Goal: Information Seeking & Learning: Learn about a topic

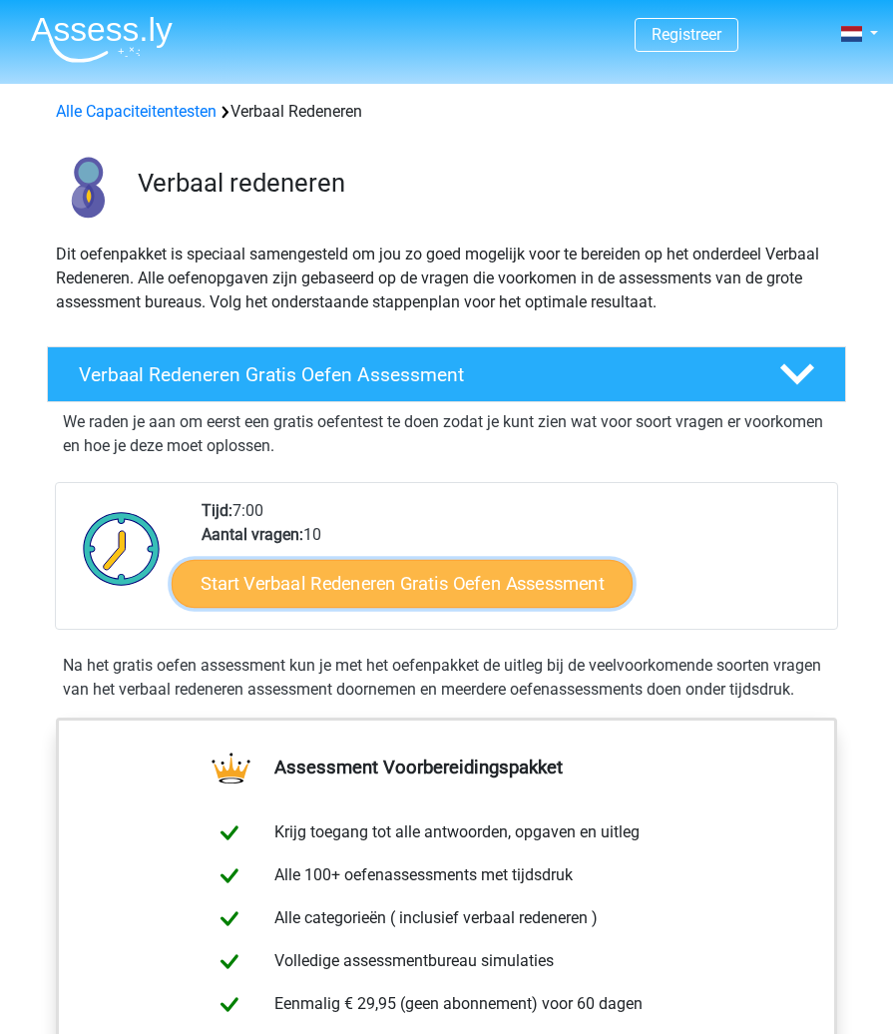
click at [331, 601] on link "Start Verbaal Redeneren Gratis Oefen Assessment" at bounding box center [402, 584] width 461 height 48
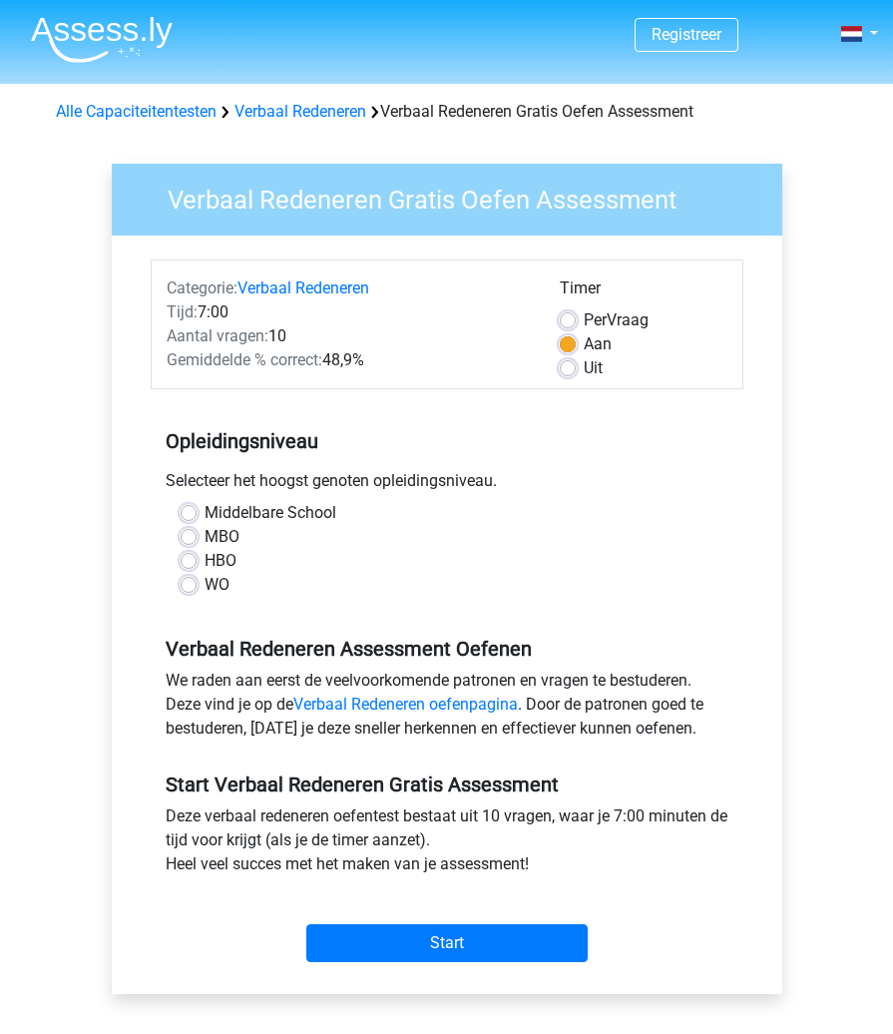
click at [205, 583] on label "WO" at bounding box center [217, 585] width 25 height 24
click at [187, 583] on input "WO" at bounding box center [189, 583] width 16 height 20
radio input "true"
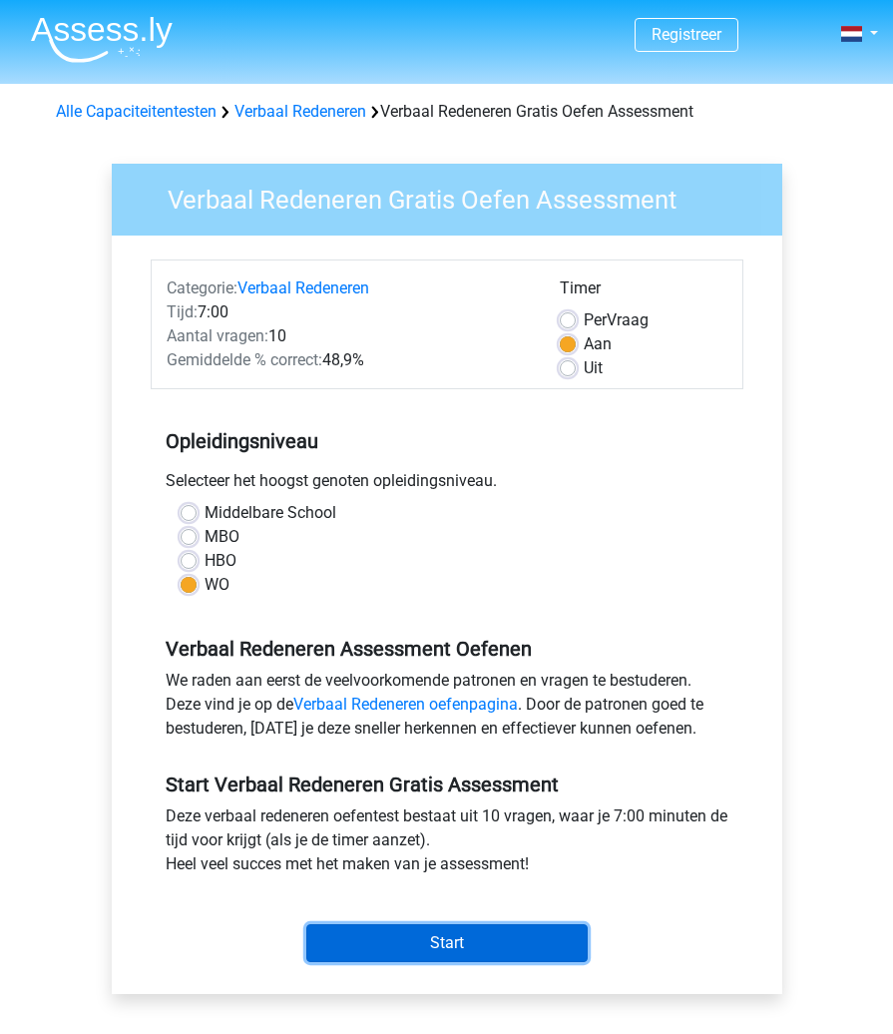
click at [351, 939] on input "Start" at bounding box center [446, 943] width 281 height 38
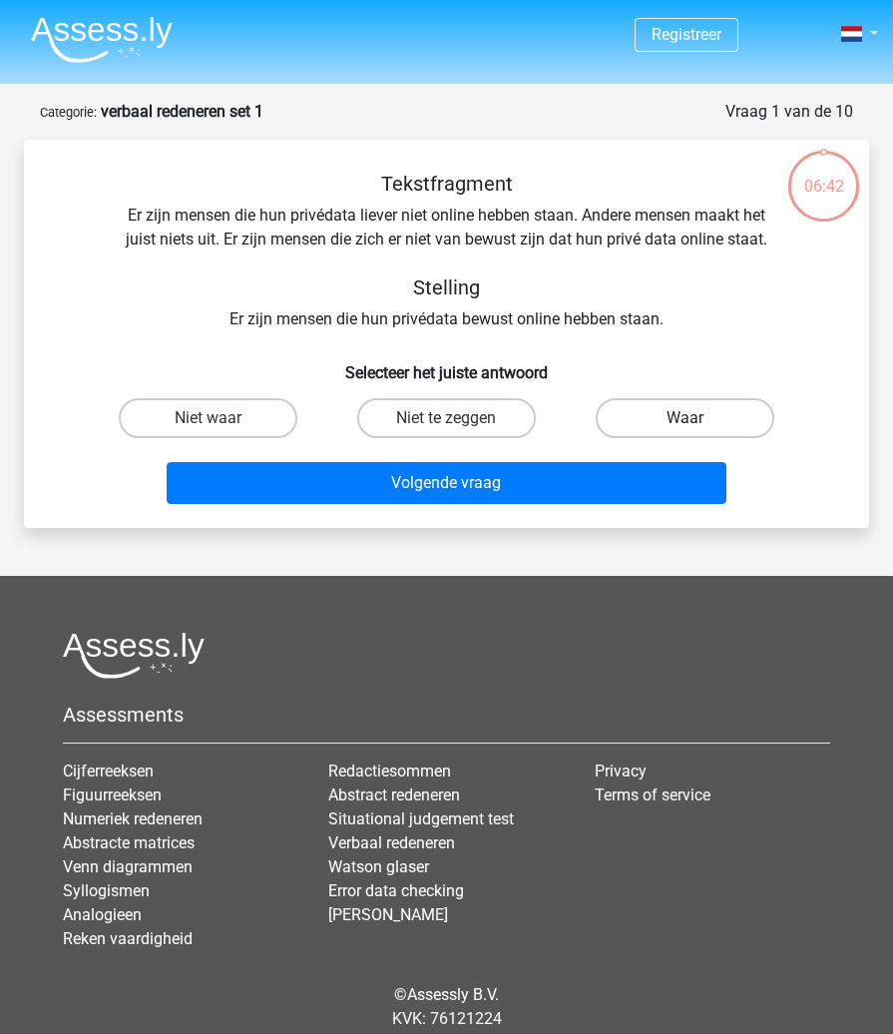
click at [657, 419] on label "Waar" at bounding box center [685, 418] width 178 height 40
click at [685, 419] on input "Waar" at bounding box center [691, 424] width 13 height 13
radio input "true"
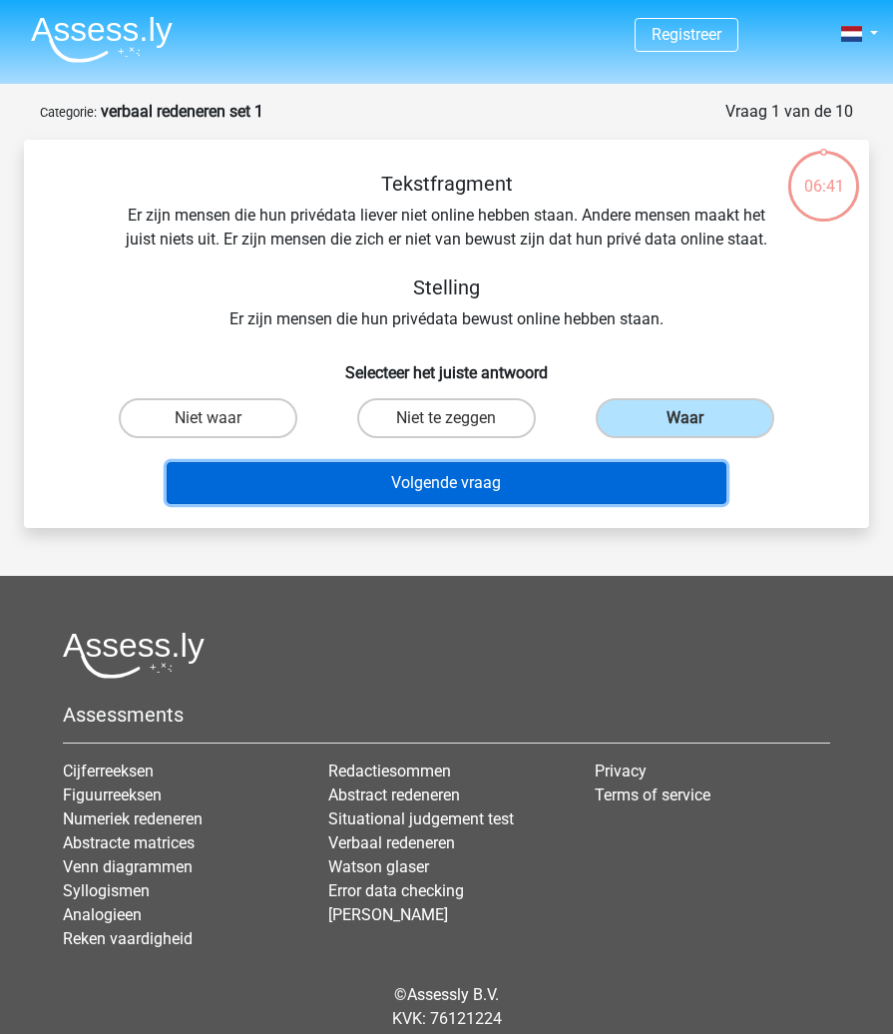
click at [527, 474] on button "Volgende vraag" at bounding box center [447, 483] width 560 height 42
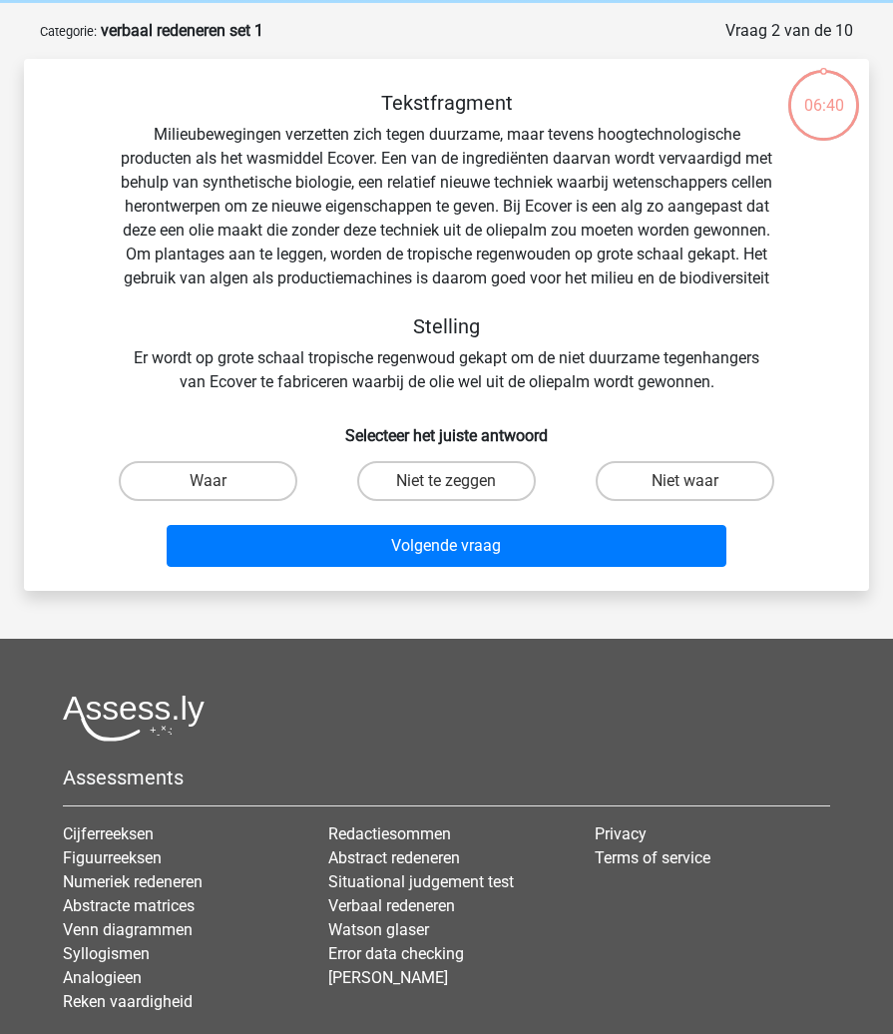
scroll to position [100, 0]
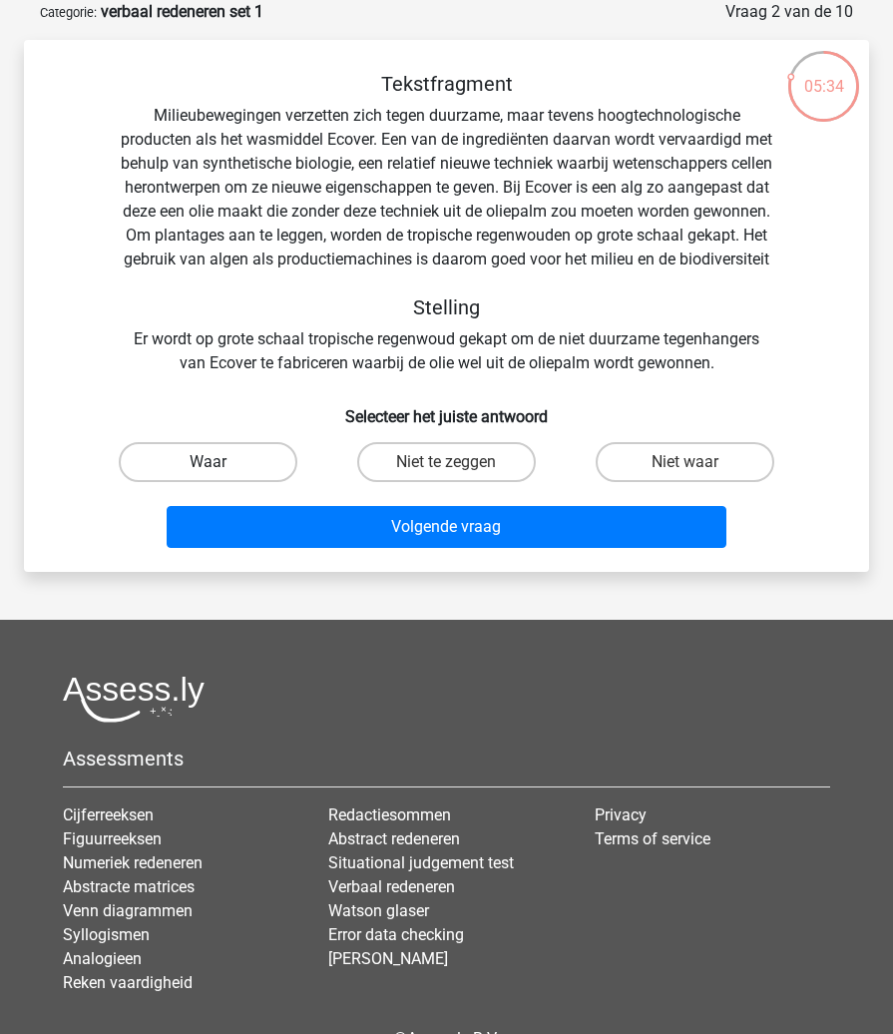
click at [235, 482] on label "Waar" at bounding box center [208, 462] width 178 height 40
click at [221, 475] on input "Waar" at bounding box center [215, 468] width 13 height 13
radio input "true"
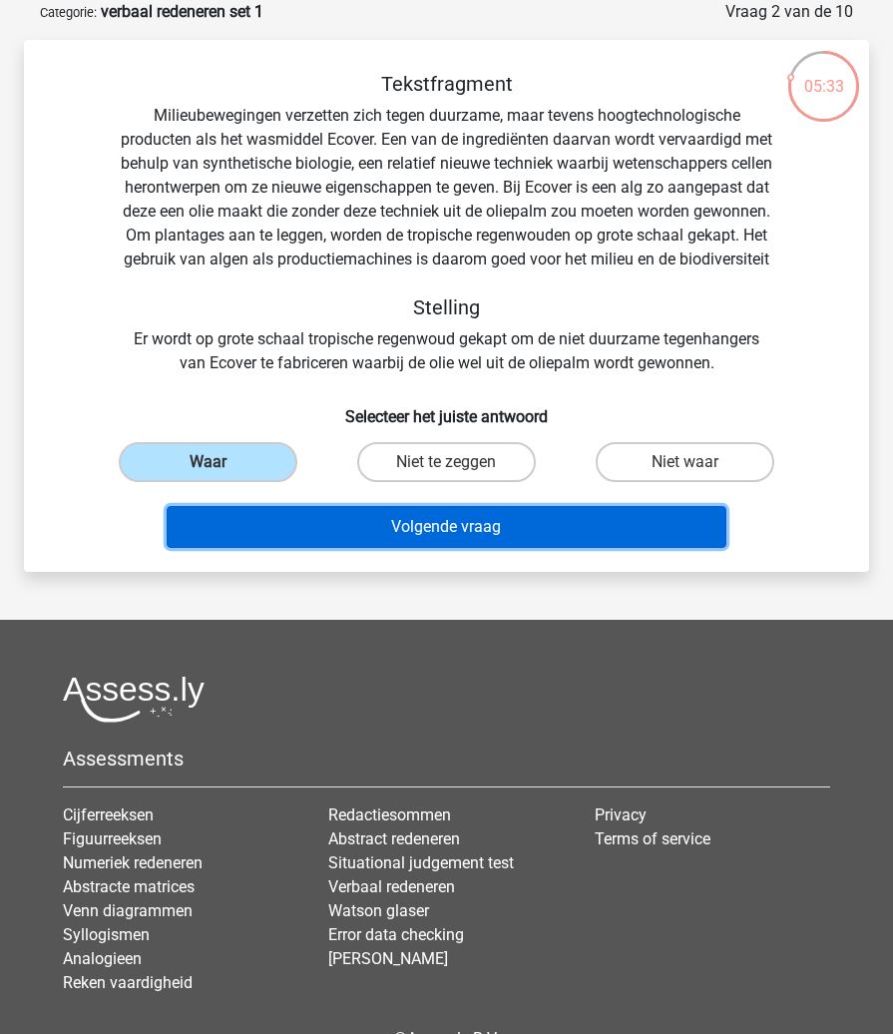
click at [349, 543] on button "Volgende vraag" at bounding box center [447, 527] width 560 height 42
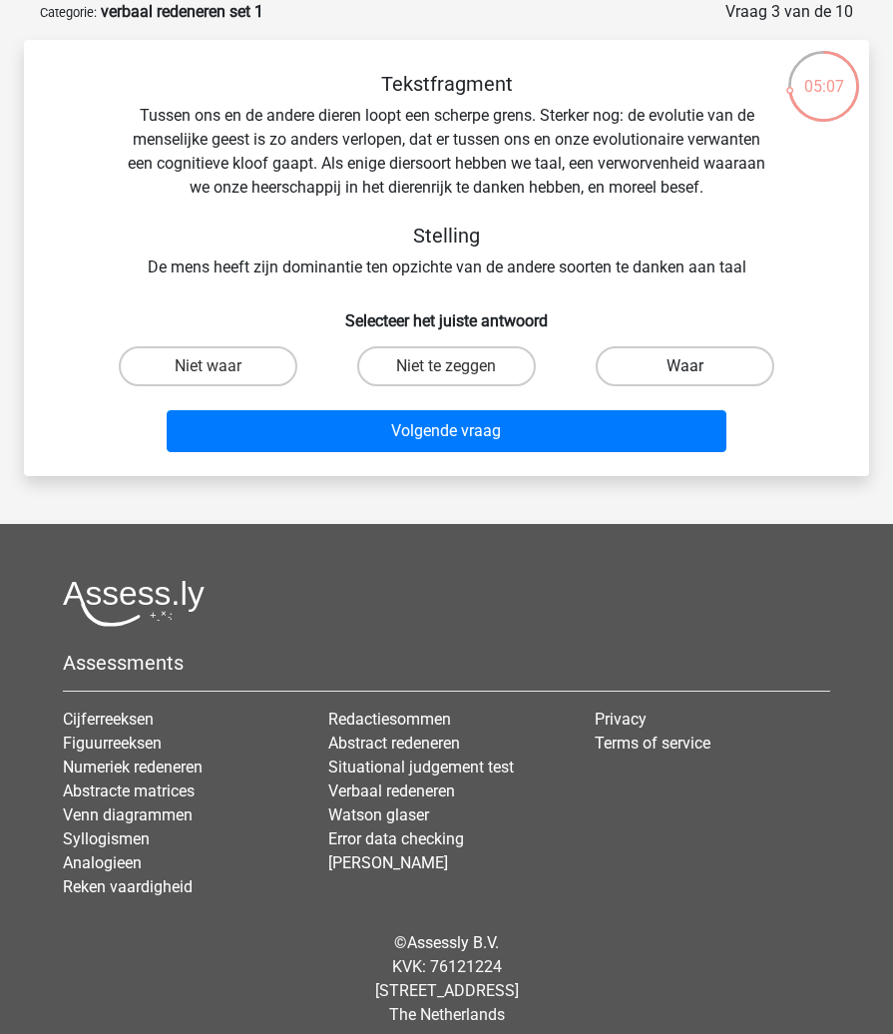
click at [662, 363] on label "Waar" at bounding box center [685, 366] width 178 height 40
click at [685, 366] on input "Waar" at bounding box center [691, 372] width 13 height 13
radio input "true"
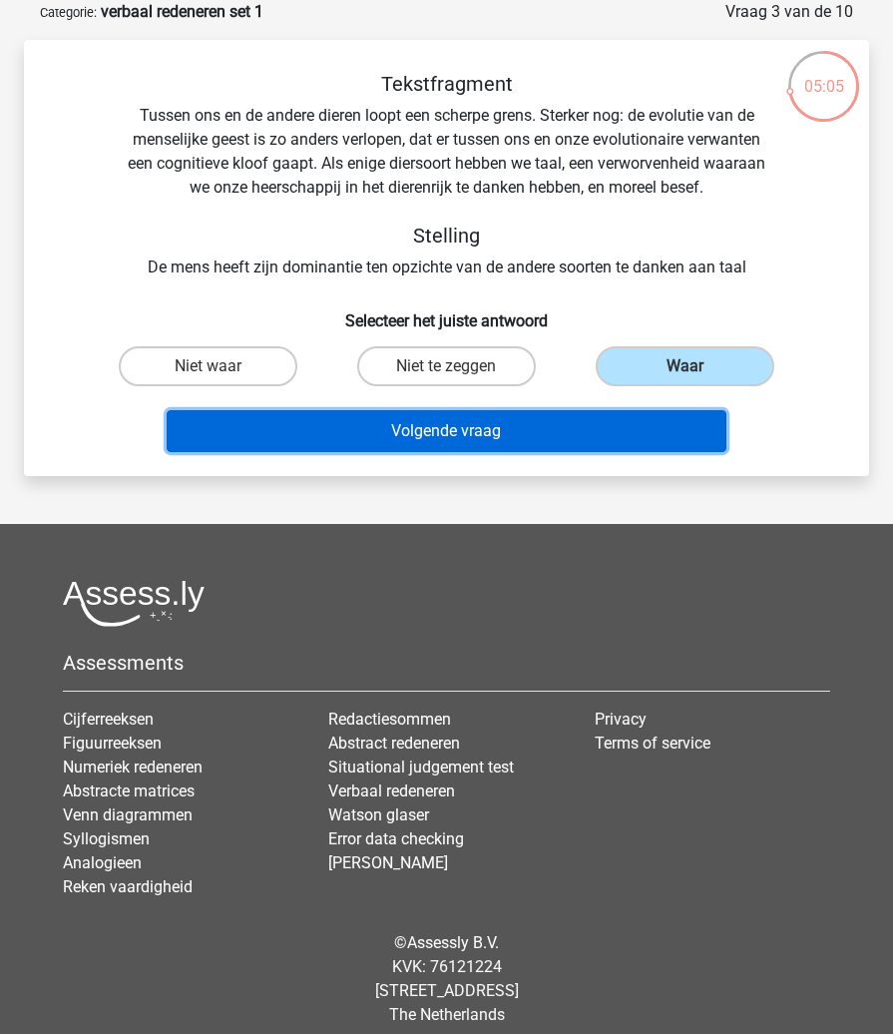
click at [505, 437] on button "Volgende vraag" at bounding box center [447, 431] width 560 height 42
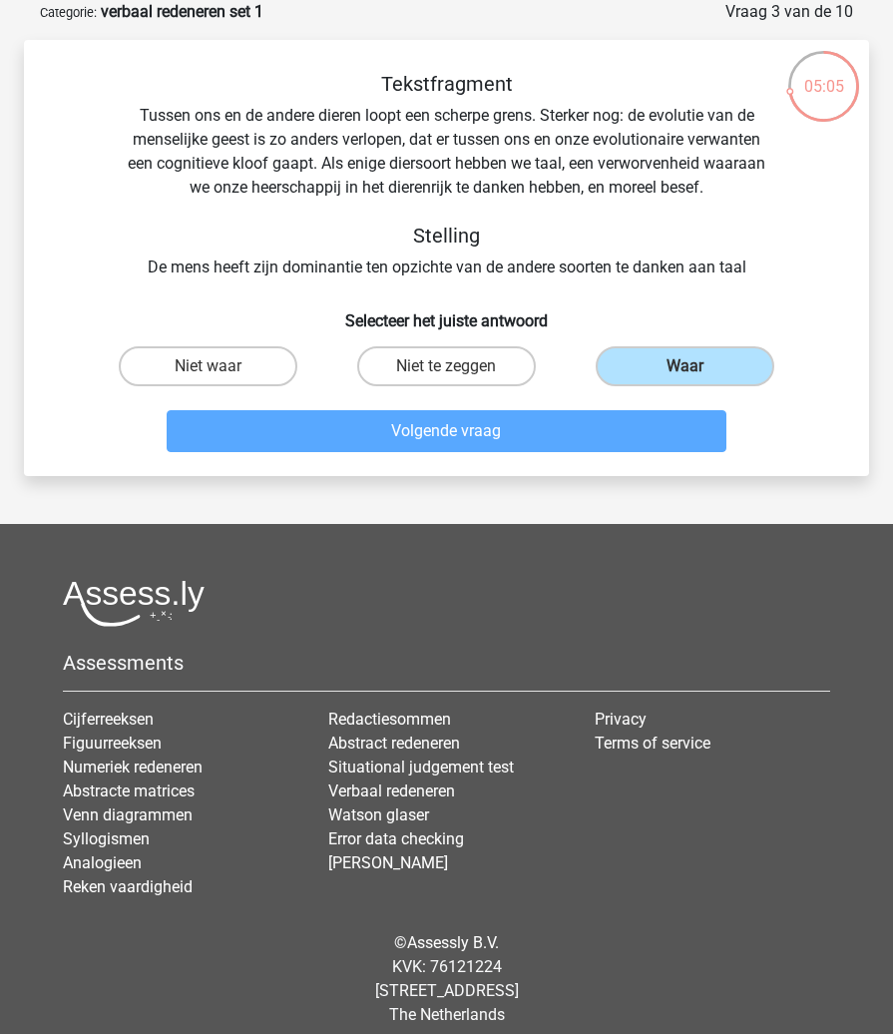
scroll to position [93, 0]
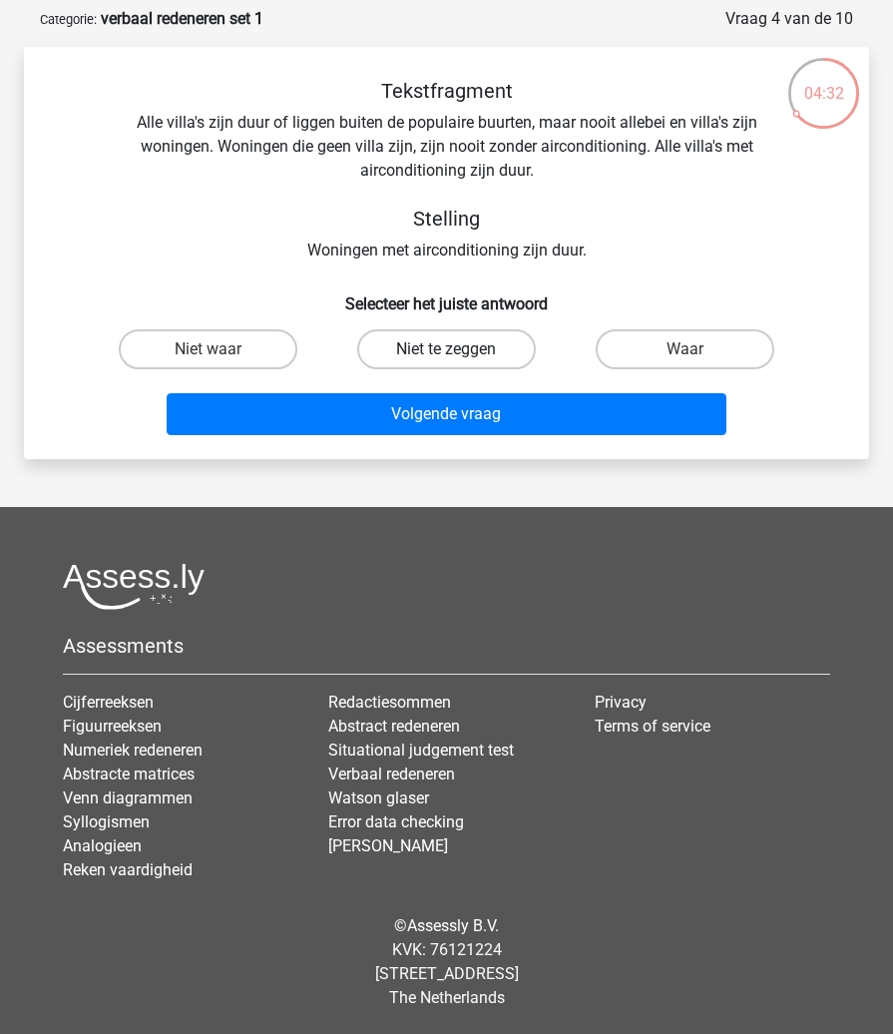
click at [454, 347] on label "Niet te zeggen" at bounding box center [446, 349] width 178 height 40
click at [454, 349] on input "Niet te zeggen" at bounding box center [453, 355] width 13 height 13
radio input "true"
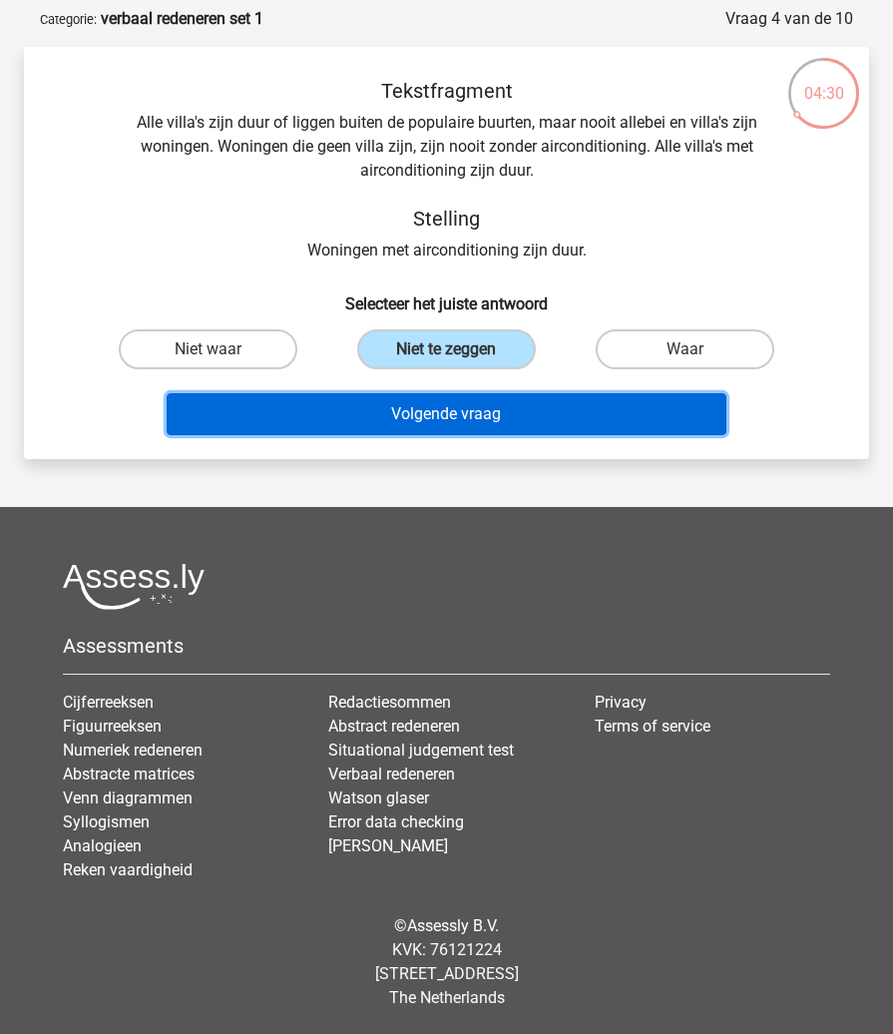
click at [436, 422] on button "Volgende vraag" at bounding box center [447, 414] width 560 height 42
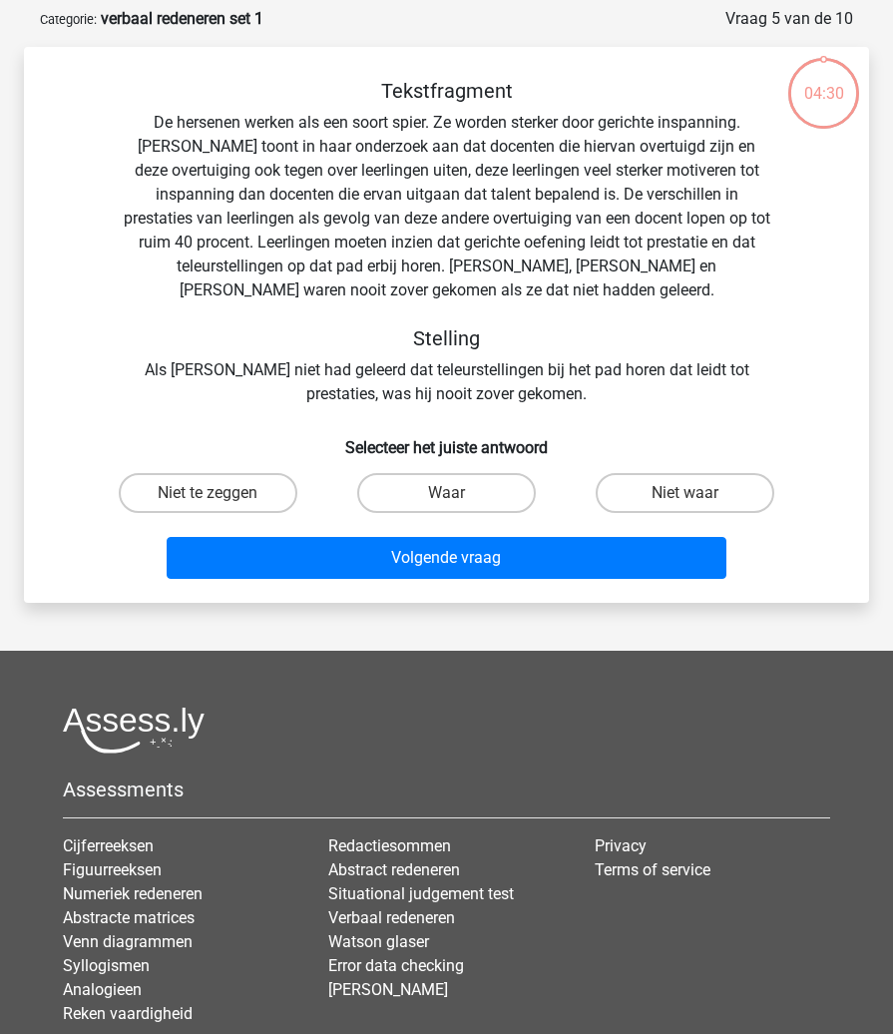
scroll to position [100, 0]
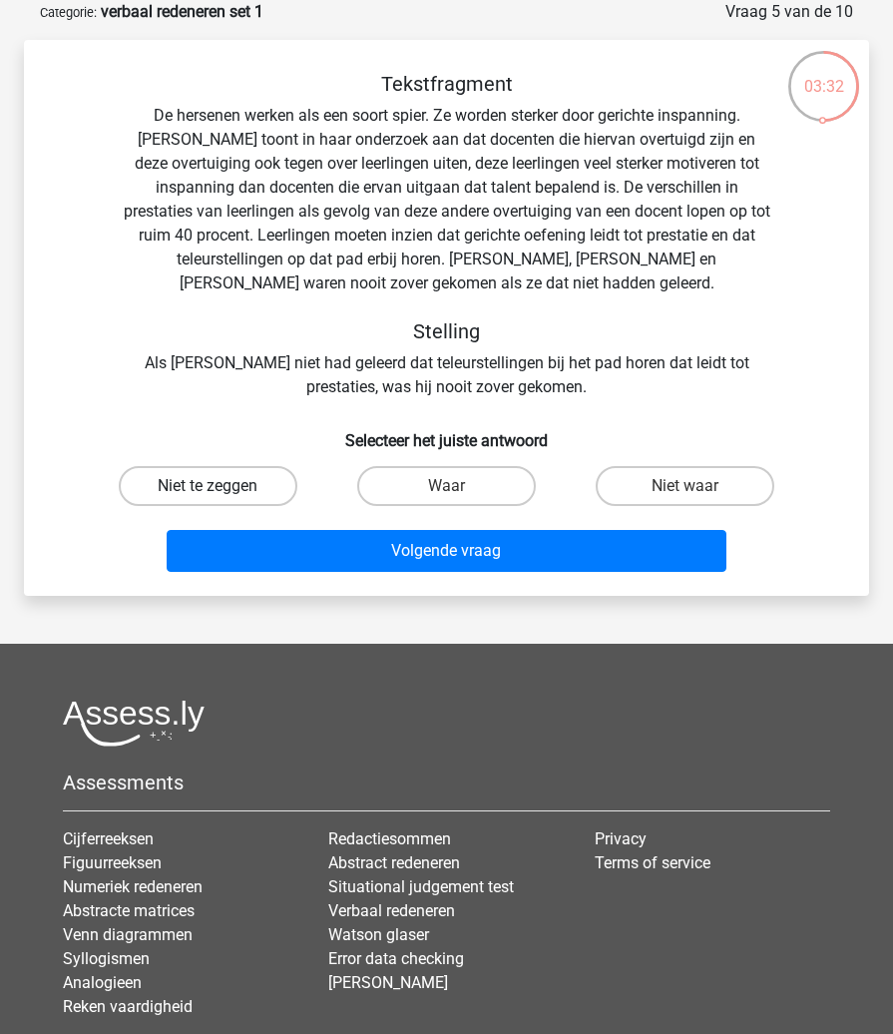
click at [220, 500] on label "Niet te zeggen" at bounding box center [208, 486] width 178 height 40
click at [220, 499] on input "Niet te zeggen" at bounding box center [215, 492] width 13 height 13
radio input "true"
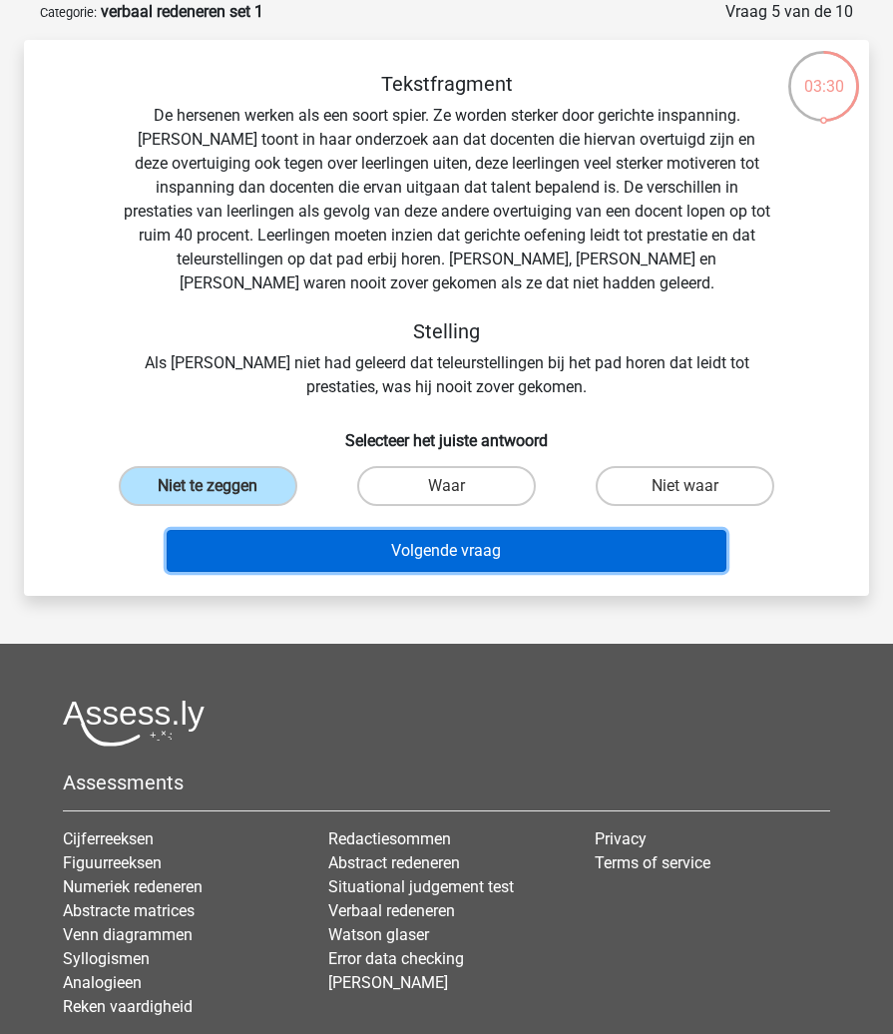
click at [369, 535] on button "Volgende vraag" at bounding box center [447, 551] width 560 height 42
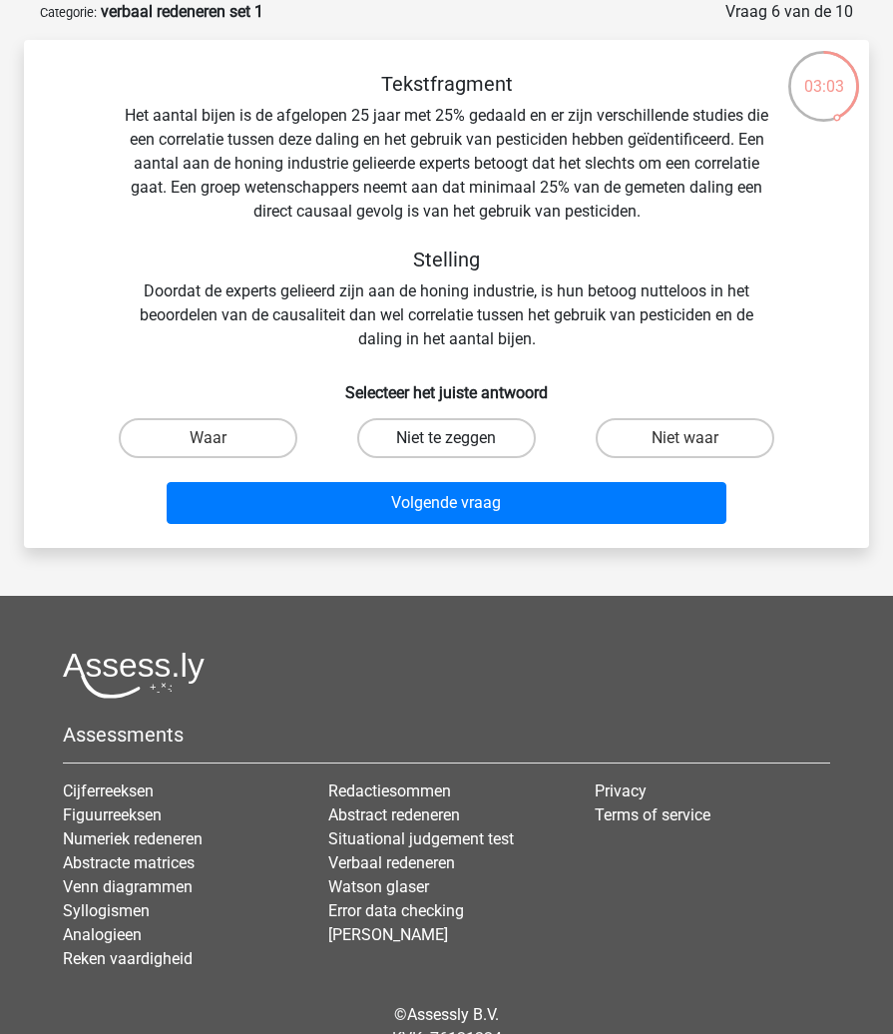
click at [422, 444] on label "Niet te zeggen" at bounding box center [446, 438] width 178 height 40
click at [447, 444] on input "Niet te zeggen" at bounding box center [453, 444] width 13 height 13
radio input "true"
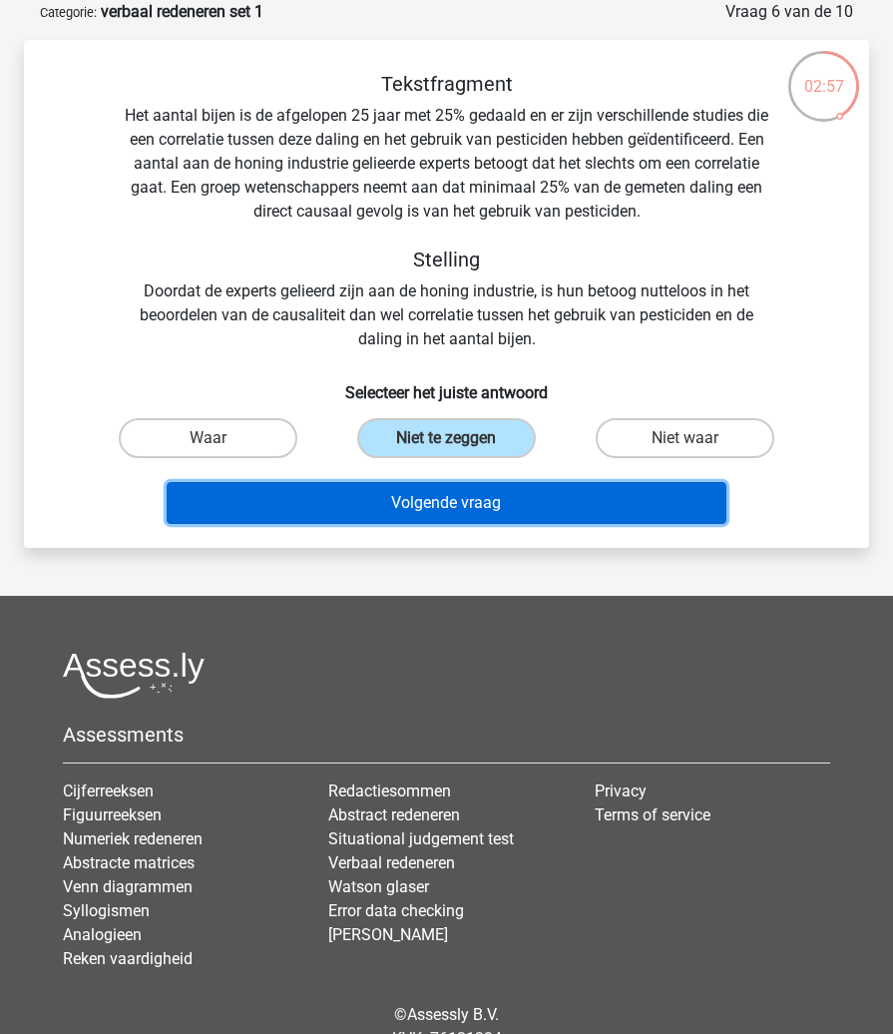
click at [408, 507] on button "Volgende vraag" at bounding box center [447, 503] width 560 height 42
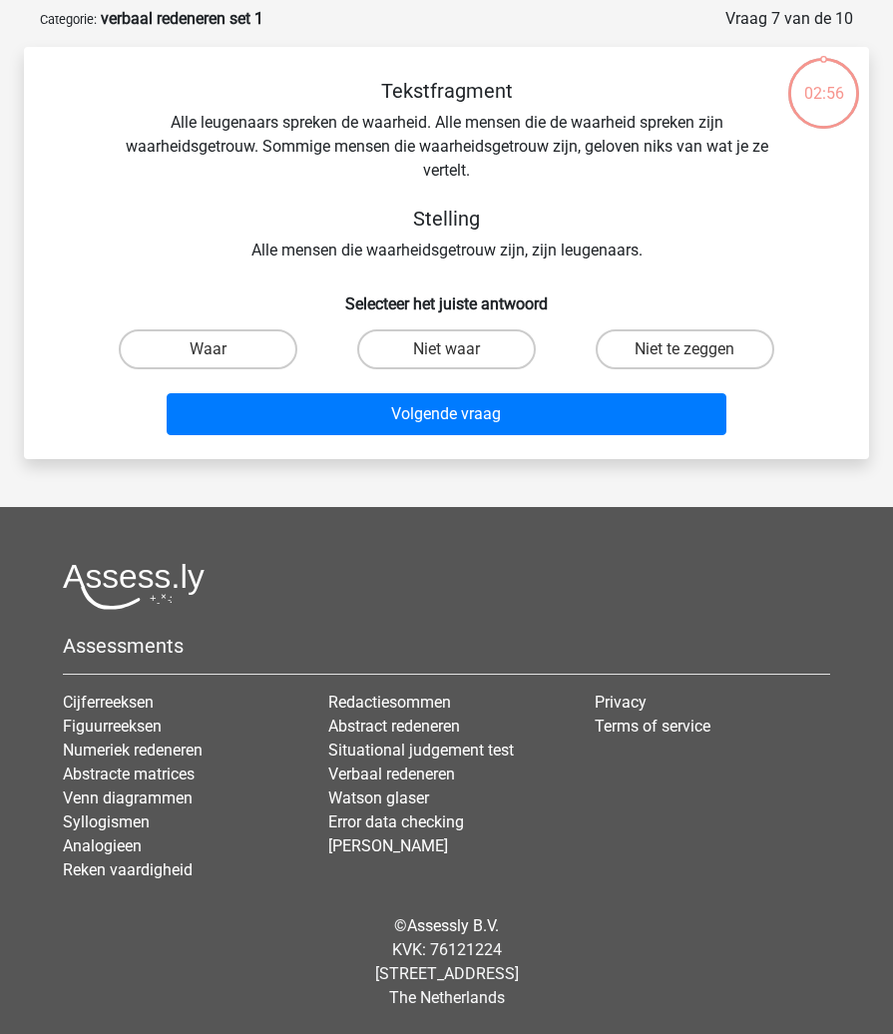
scroll to position [93, 0]
click at [674, 340] on label "Niet te zeggen" at bounding box center [685, 349] width 178 height 40
click at [685, 349] on input "Niet te zeggen" at bounding box center [691, 355] width 13 height 13
radio input "true"
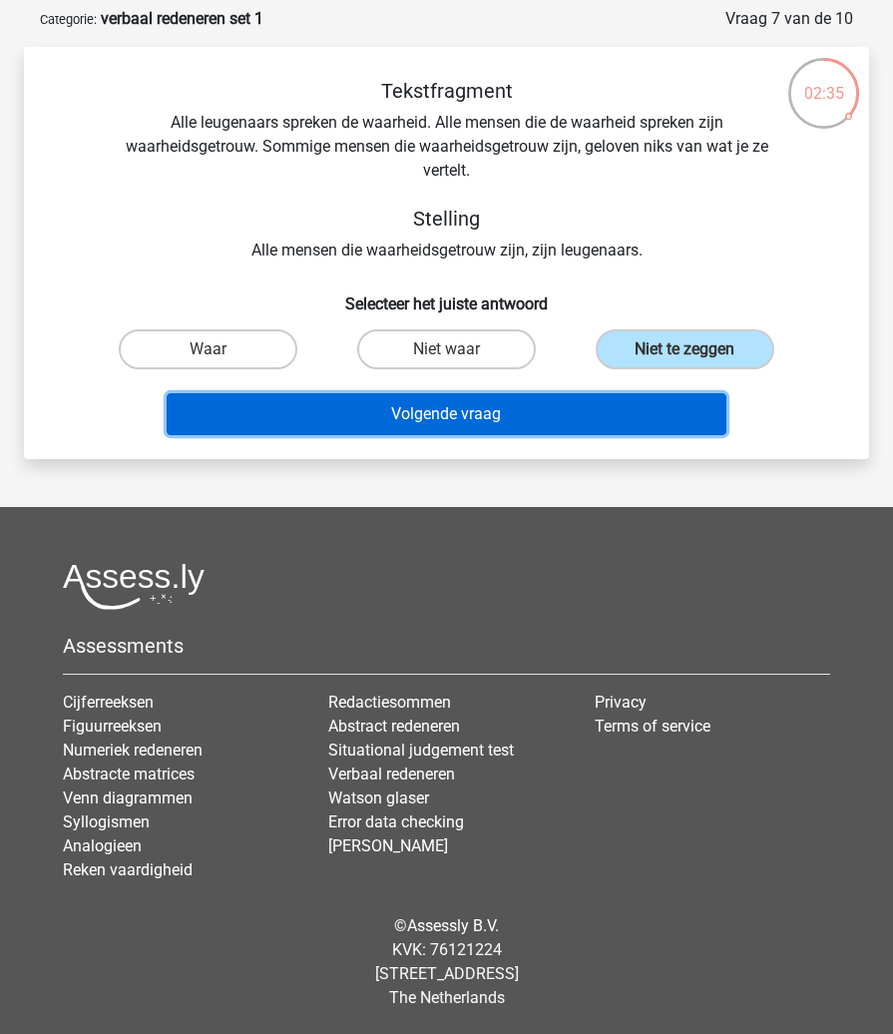
click at [494, 420] on button "Volgende vraag" at bounding box center [447, 414] width 560 height 42
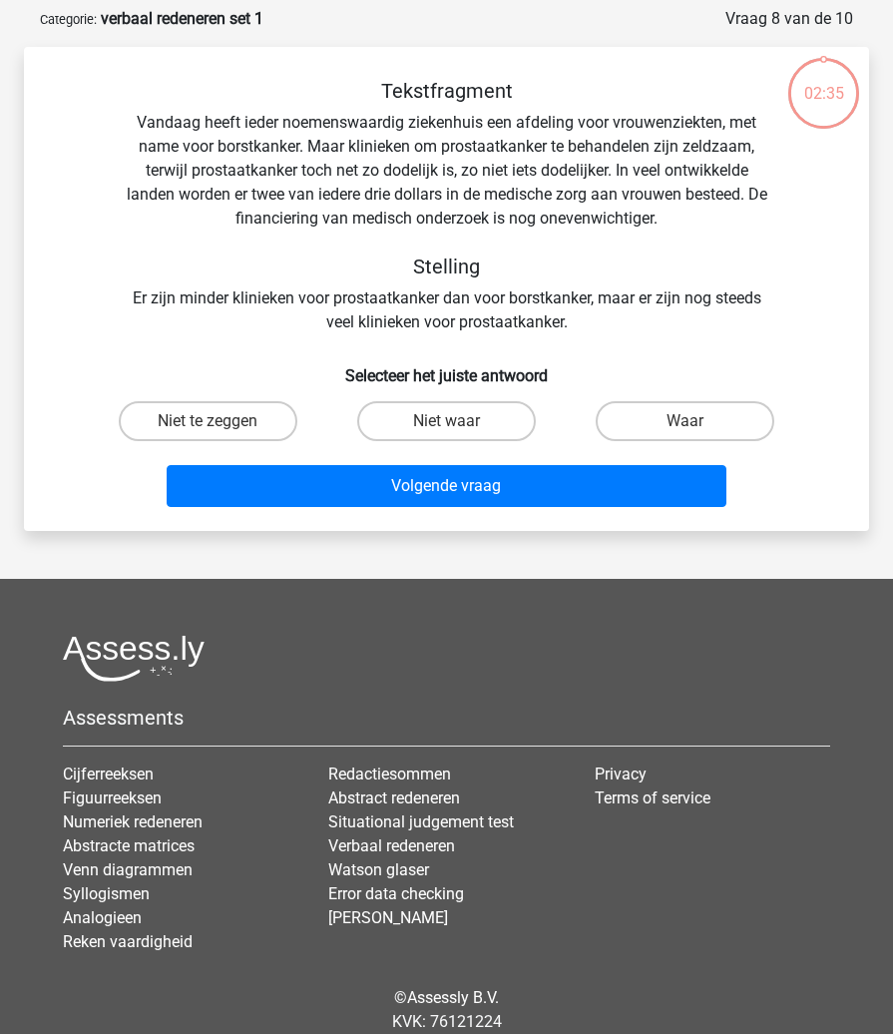
scroll to position [100, 0]
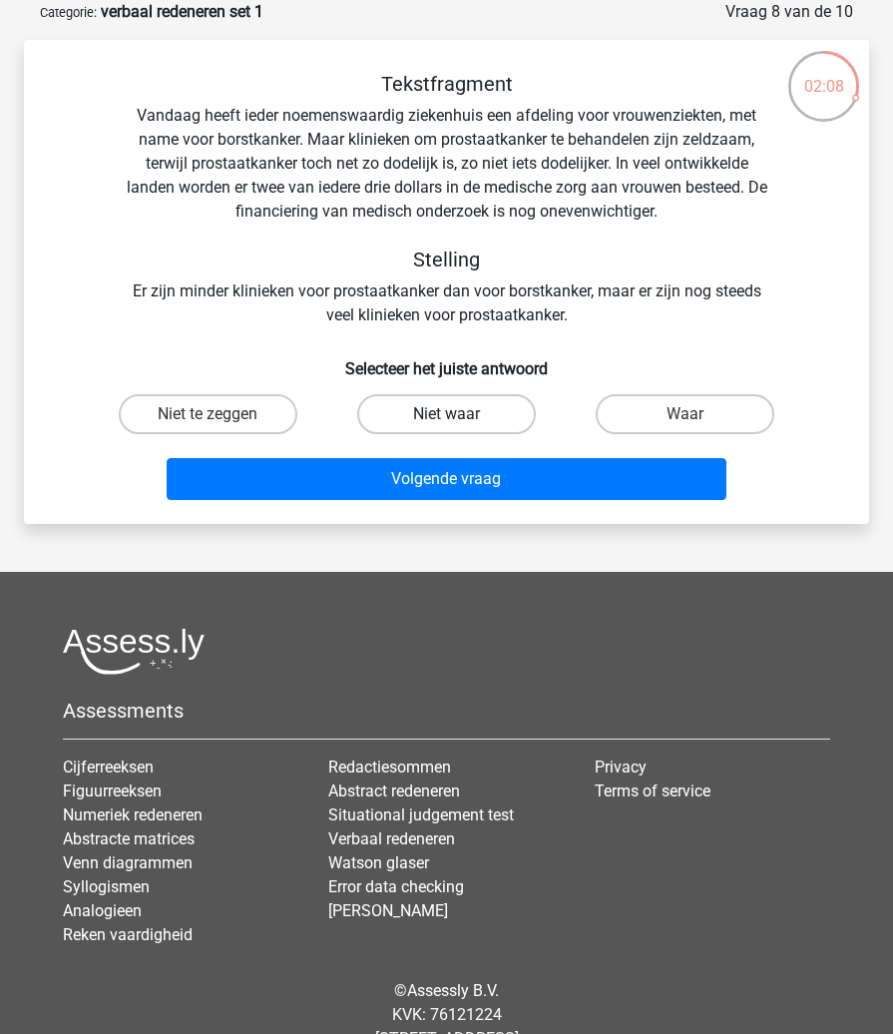
click at [455, 408] on label "Niet waar" at bounding box center [446, 414] width 178 height 40
click at [455, 414] on input "Niet waar" at bounding box center [453, 420] width 13 height 13
radio input "true"
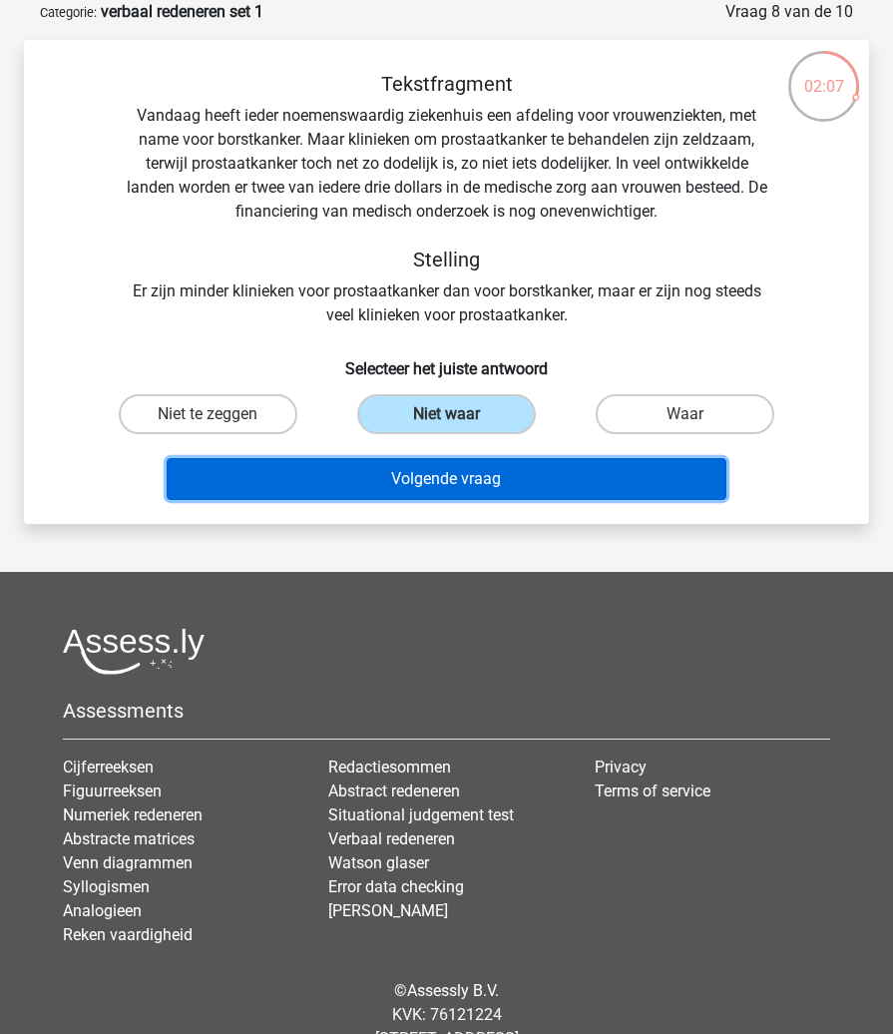
click at [474, 468] on button "Volgende vraag" at bounding box center [447, 479] width 560 height 42
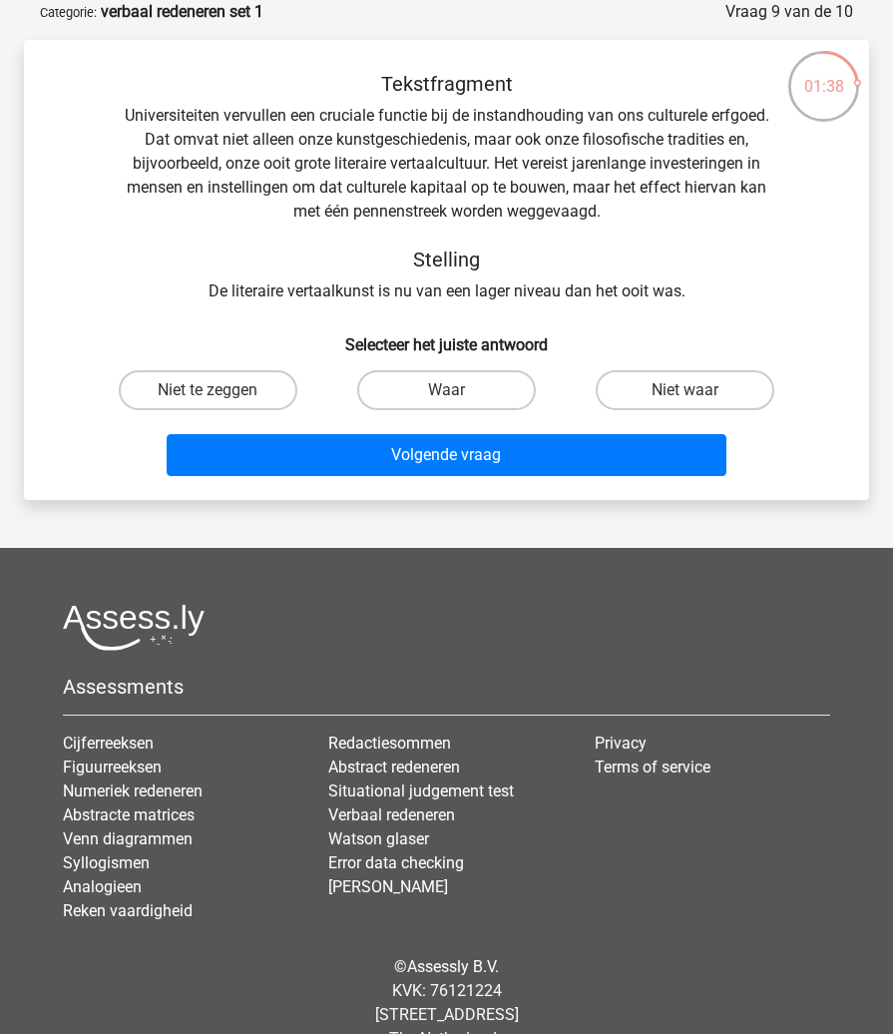
click at [217, 395] on input "Niet te zeggen" at bounding box center [215, 396] width 13 height 13
radio input "true"
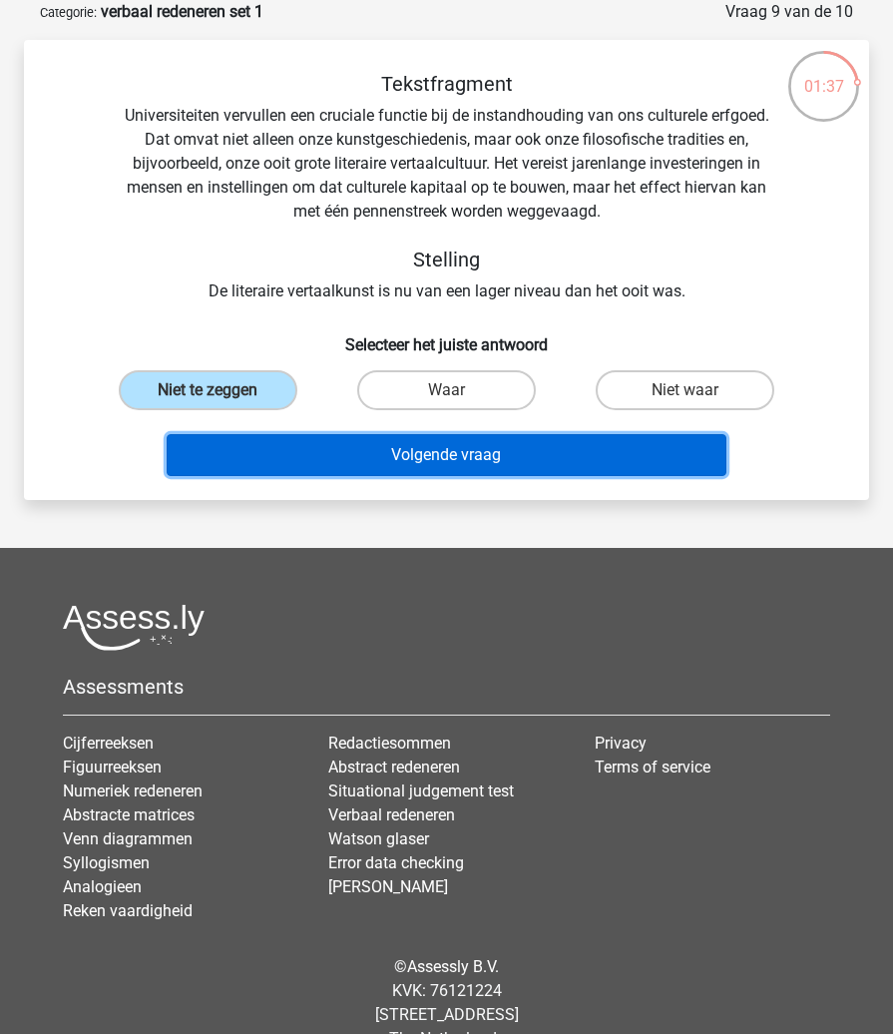
click at [384, 455] on button "Volgende vraag" at bounding box center [447, 455] width 560 height 42
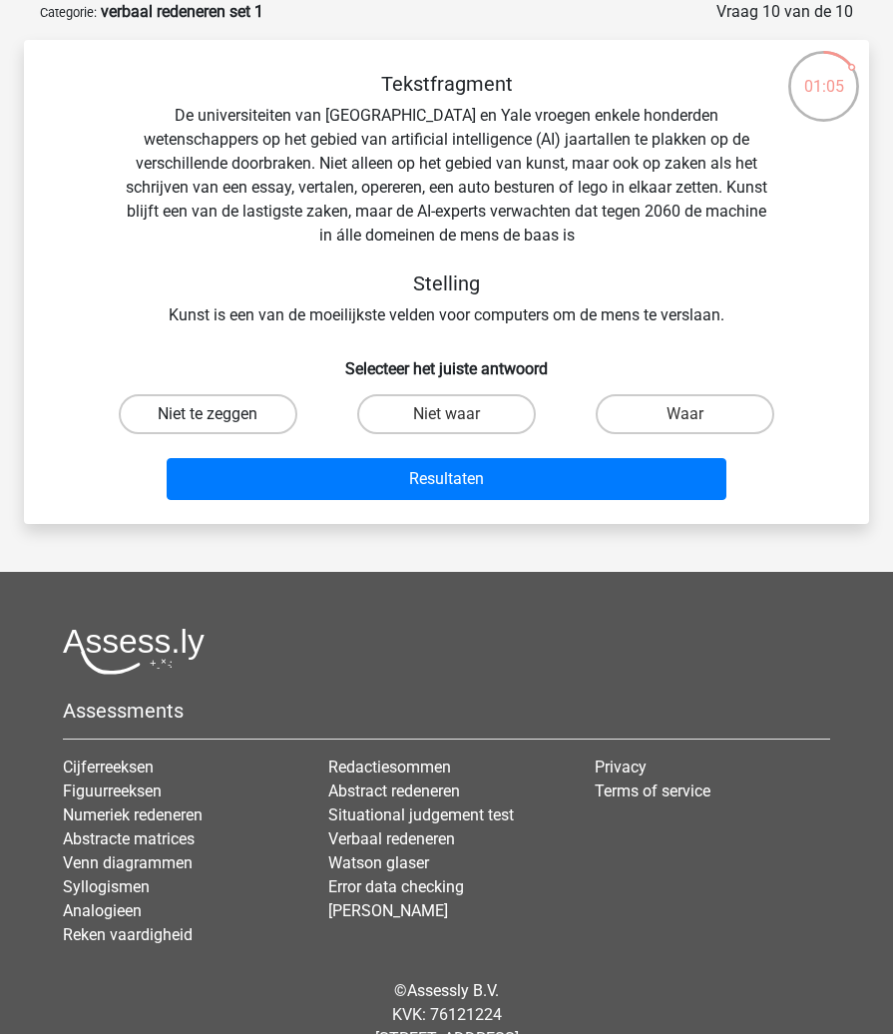
click at [256, 421] on label "Niet te zeggen" at bounding box center [208, 414] width 178 height 40
click at [221, 421] on input "Niet te zeggen" at bounding box center [215, 420] width 13 height 13
radio input "true"
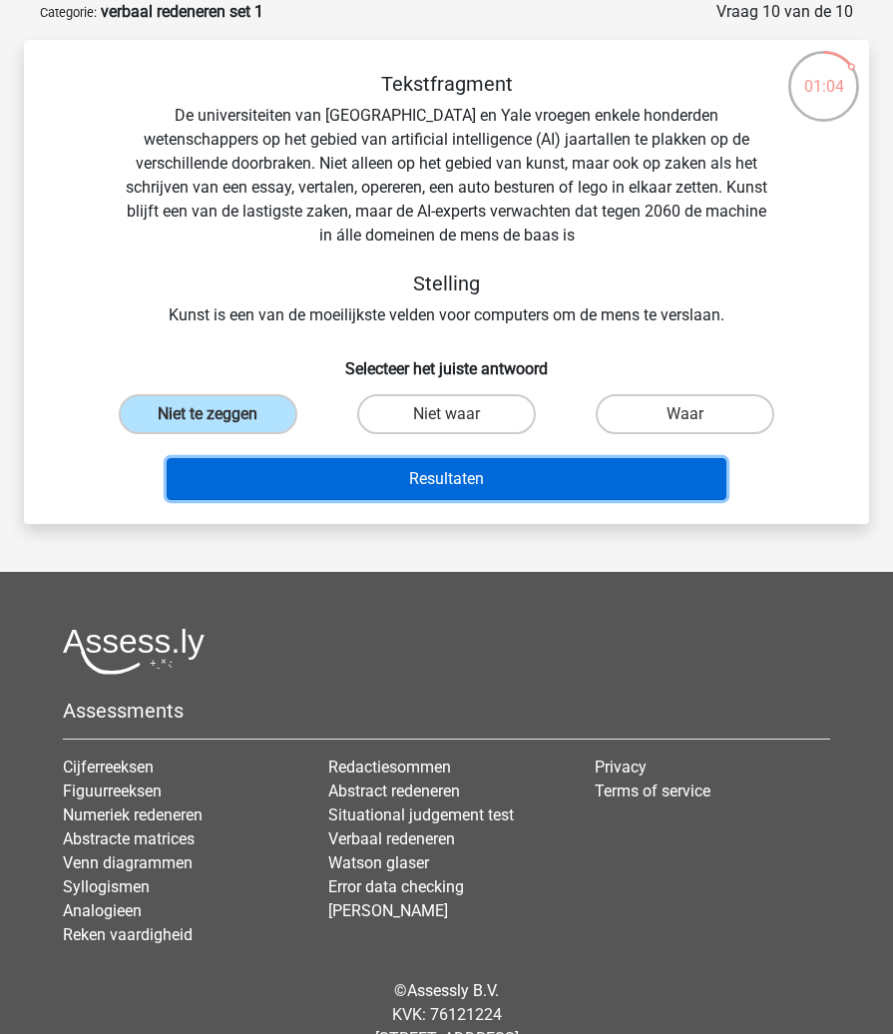
click at [459, 483] on button "Resultaten" at bounding box center [447, 479] width 560 height 42
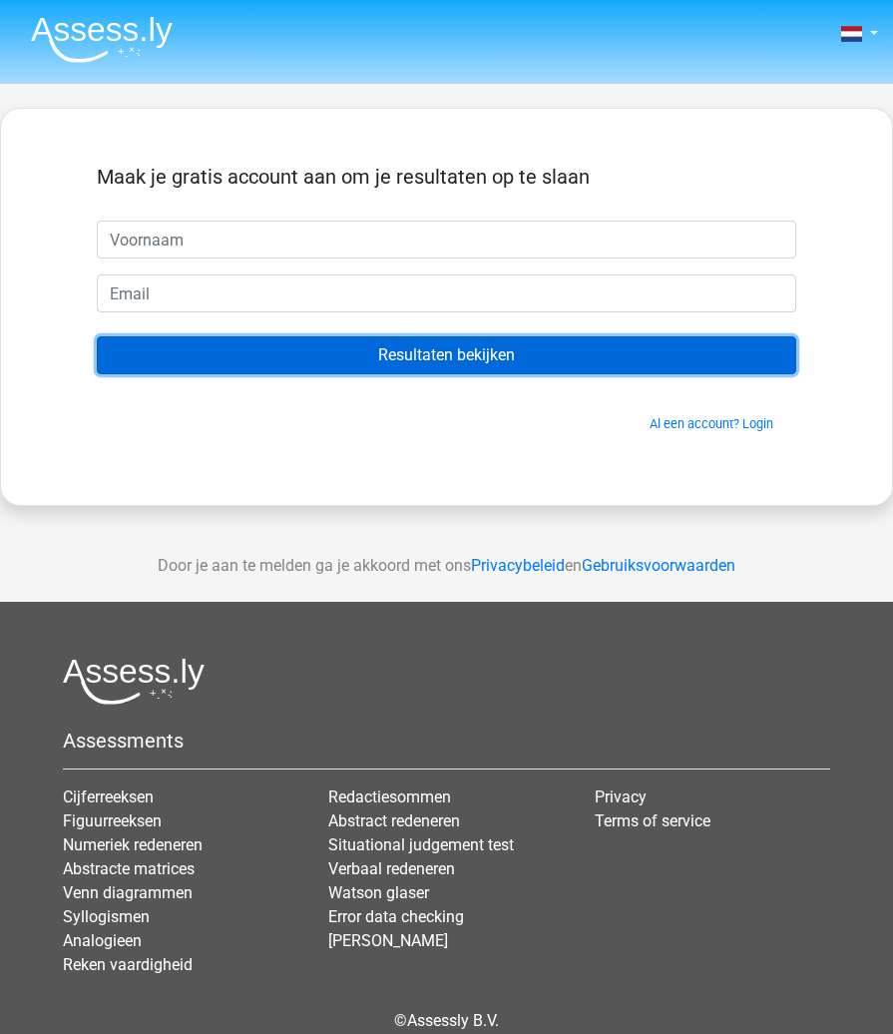
click at [423, 345] on input "Resultaten bekijken" at bounding box center [446, 355] width 699 height 38
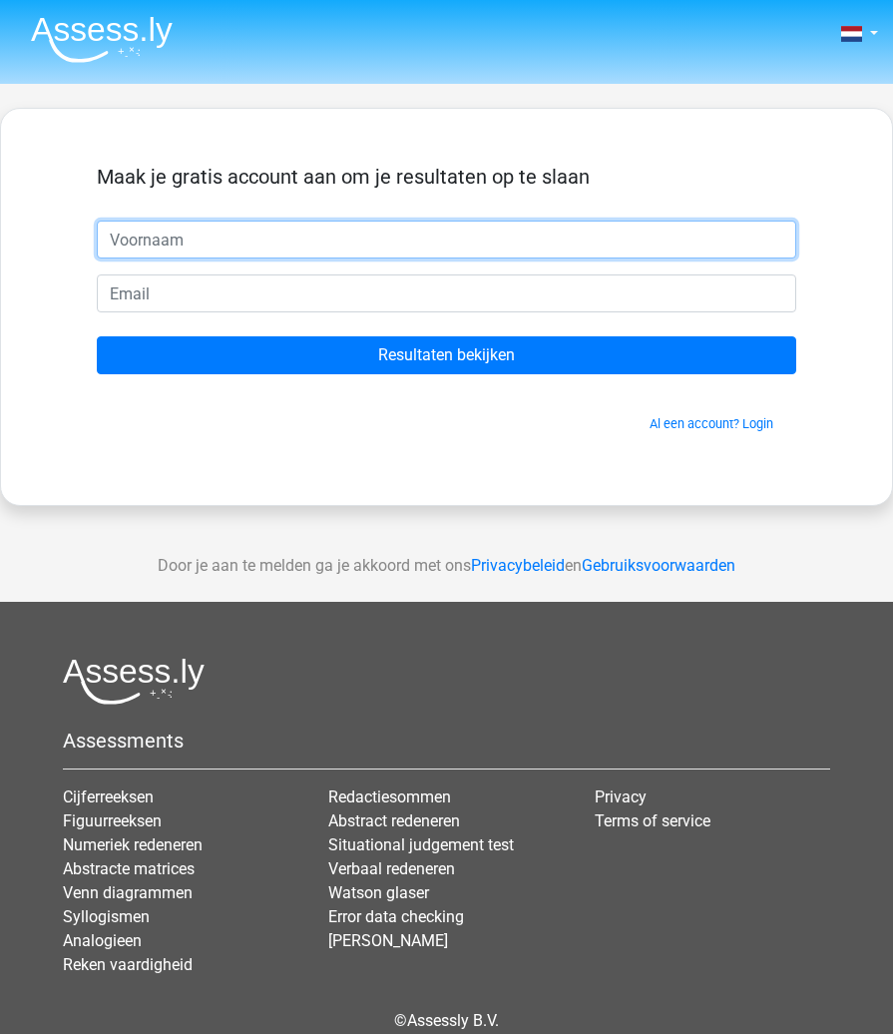
click at [197, 236] on input "text" at bounding box center [446, 239] width 699 height 38
type input "fred"
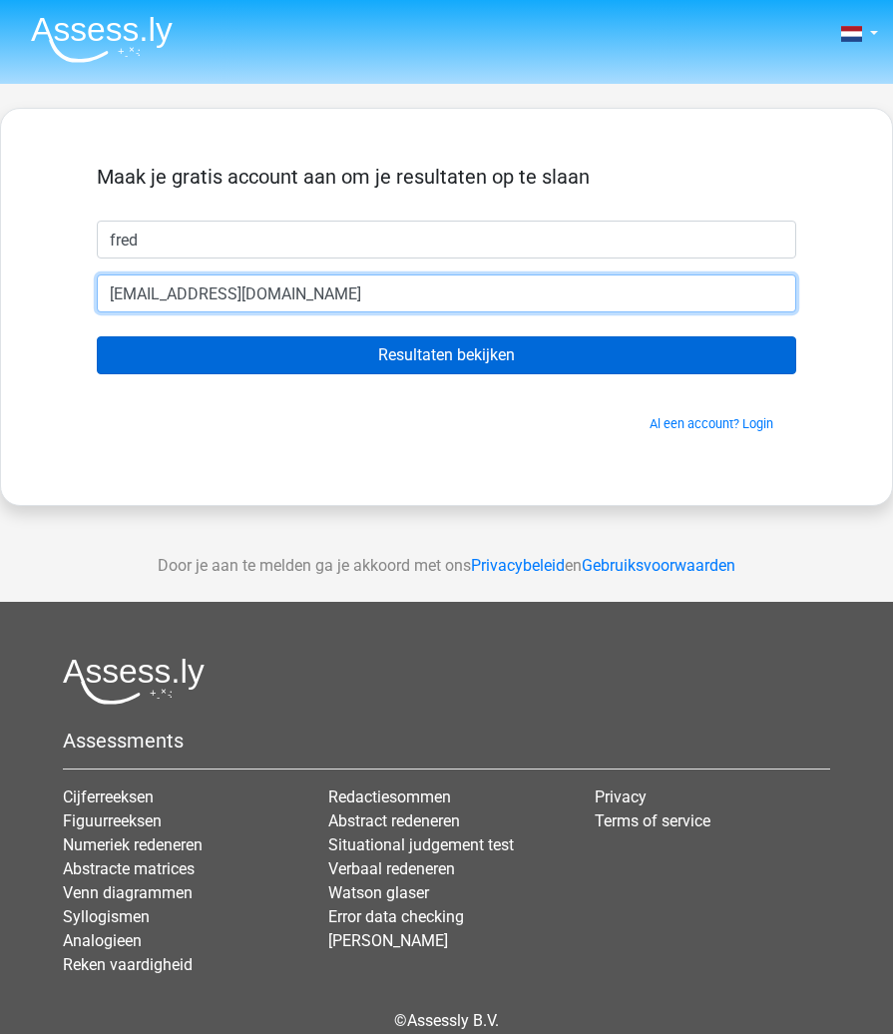
type input "[EMAIL_ADDRESS][DOMAIN_NAME]"
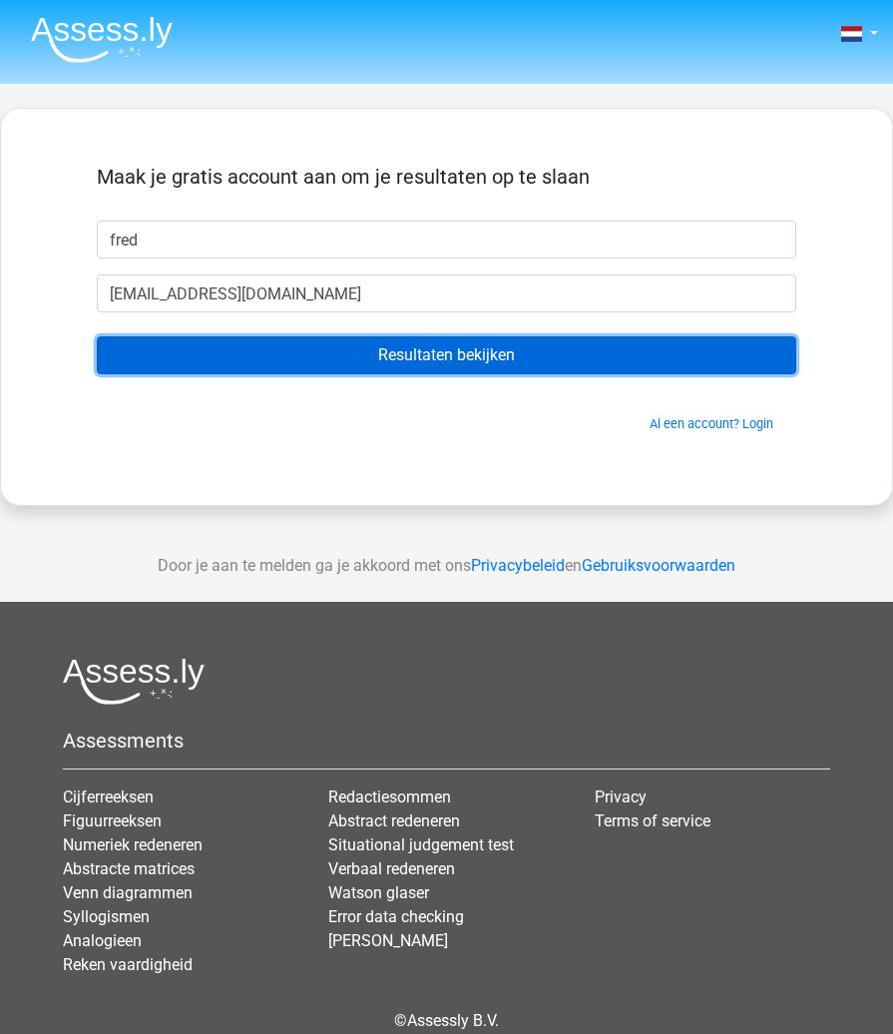
click at [342, 352] on input "Resultaten bekijken" at bounding box center [446, 355] width 699 height 38
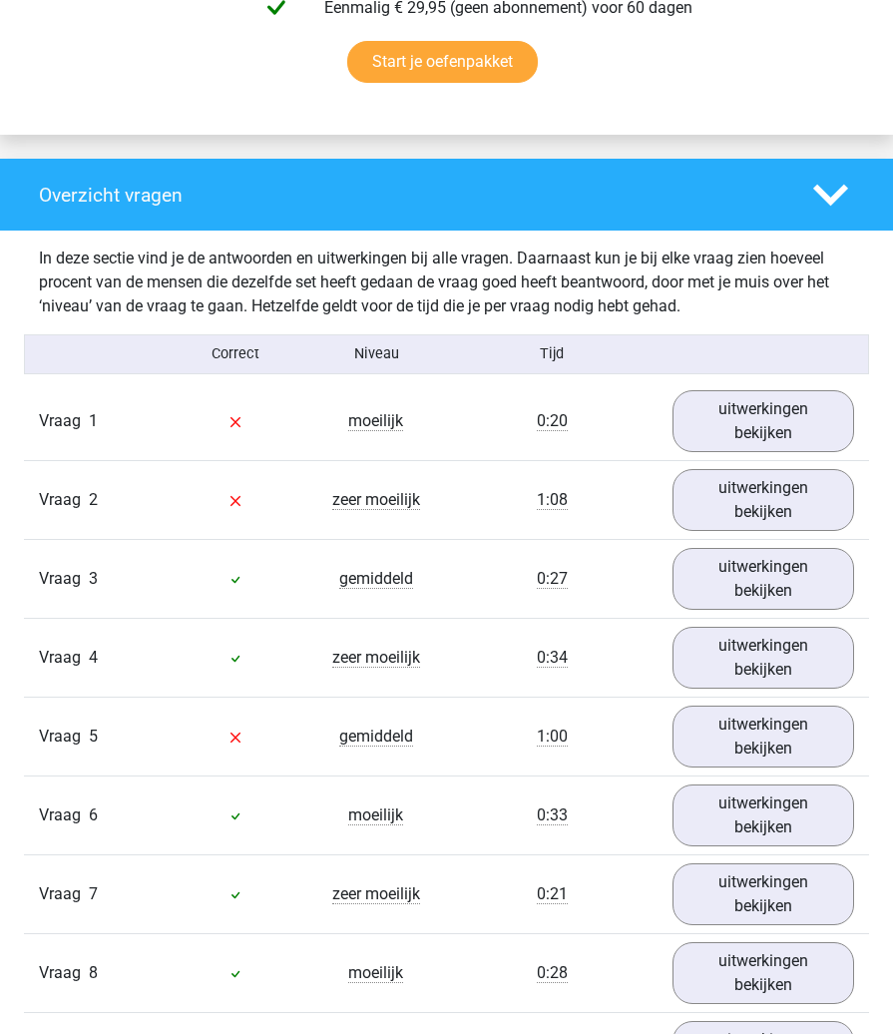
scroll to position [1397, 0]
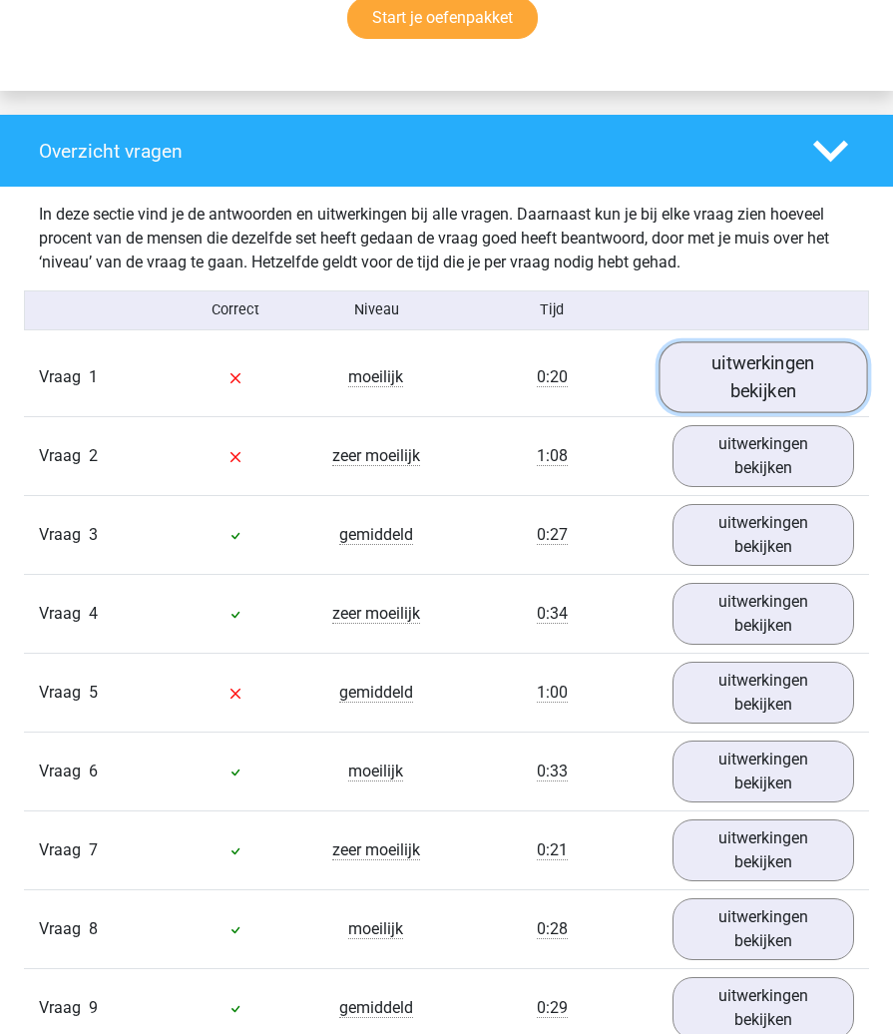
click at [700, 384] on link "uitwerkingen bekijken" at bounding box center [763, 376] width 209 height 71
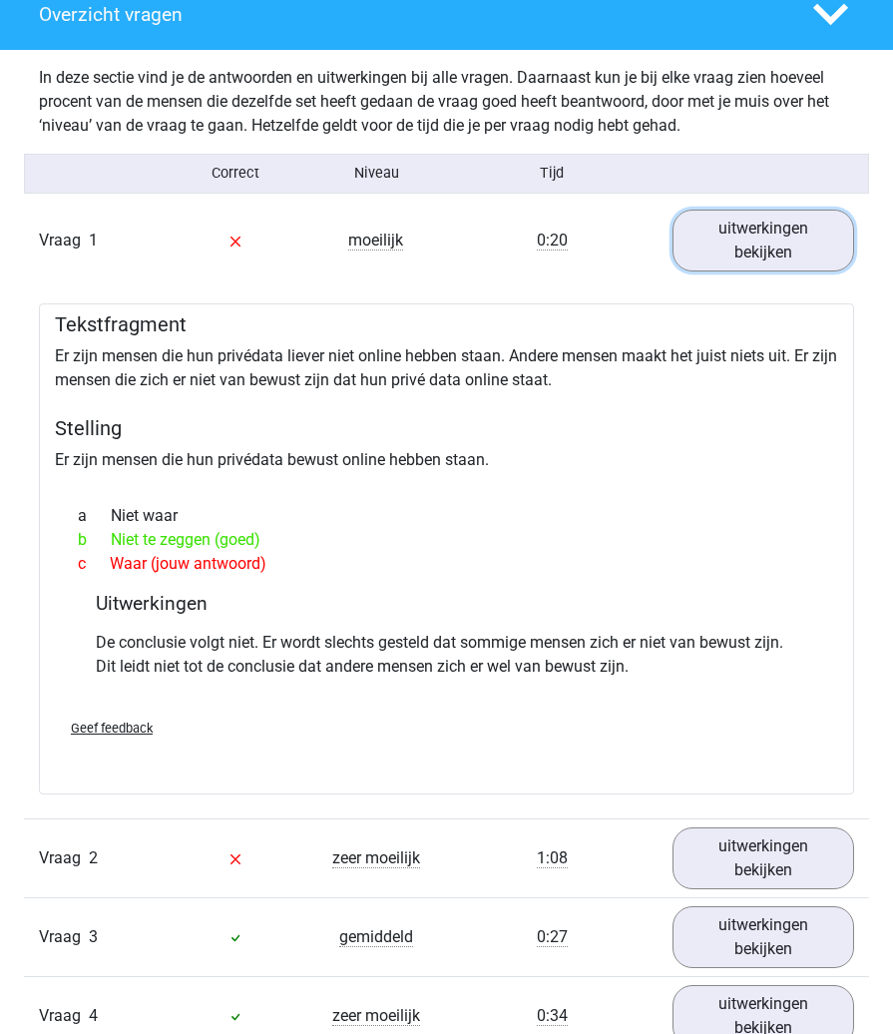
scroll to position [1896, 0]
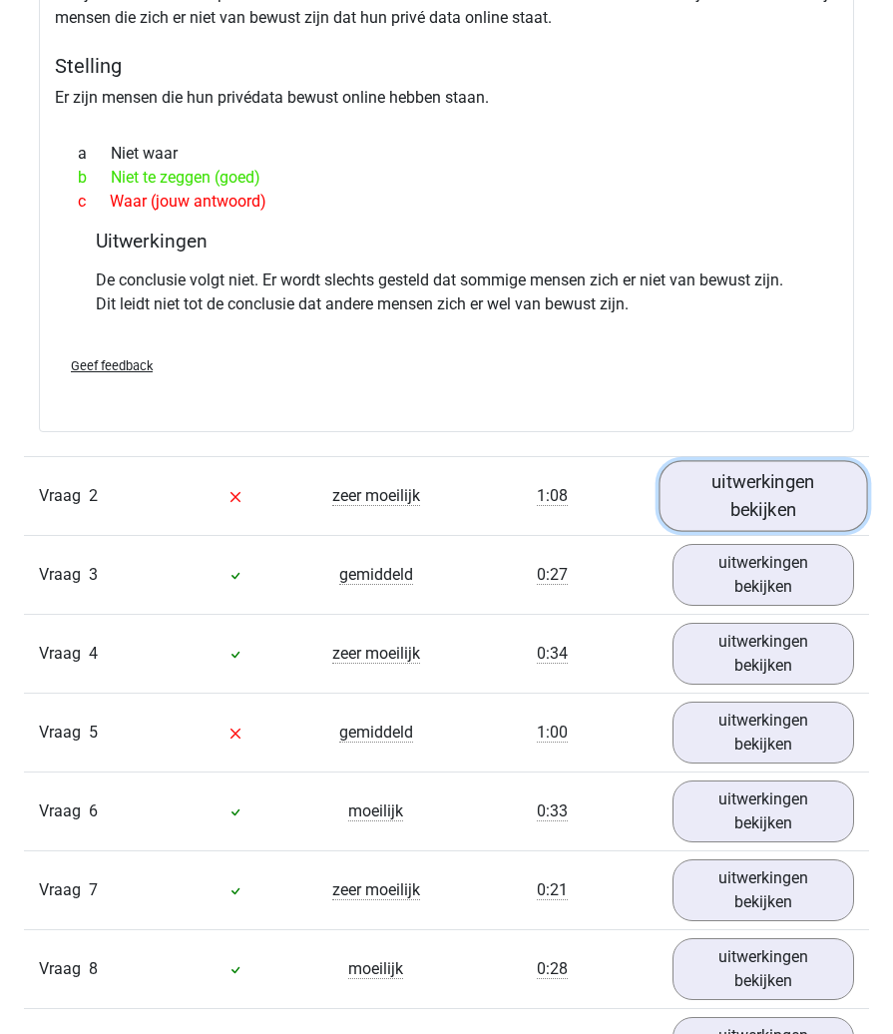
click at [750, 514] on link "uitwerkingen bekijken" at bounding box center [763, 495] width 209 height 71
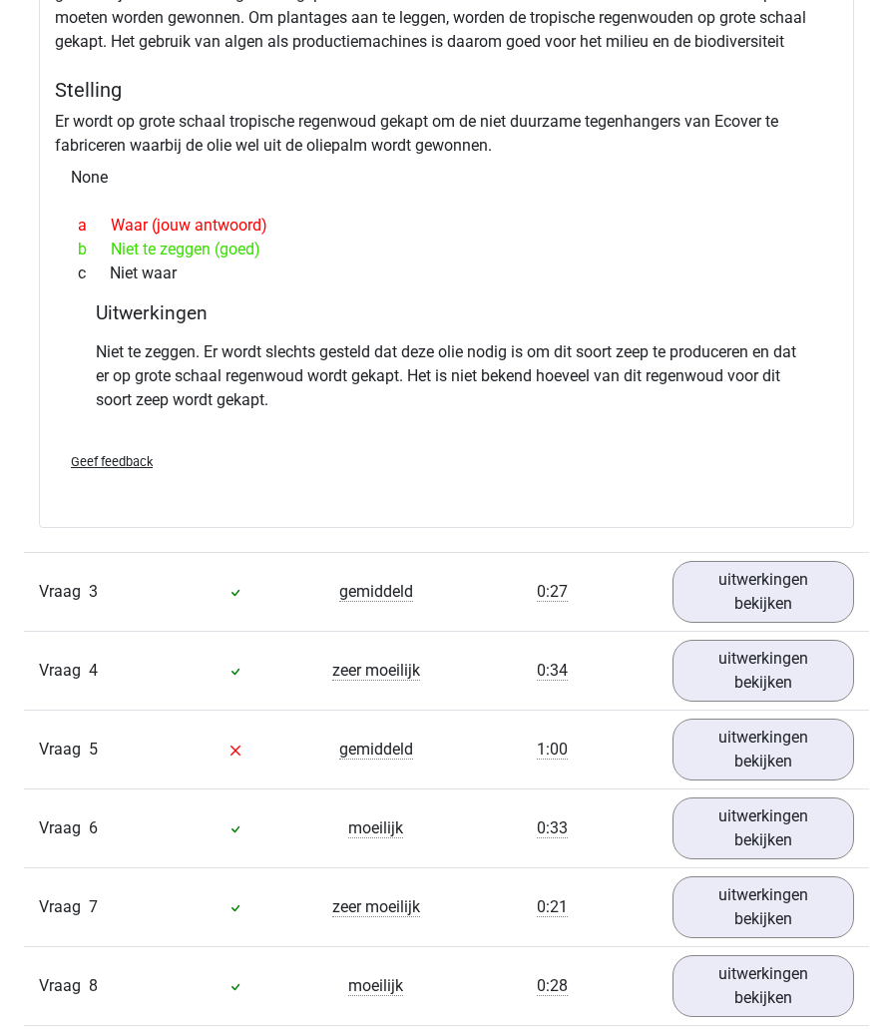
scroll to position [2794, 0]
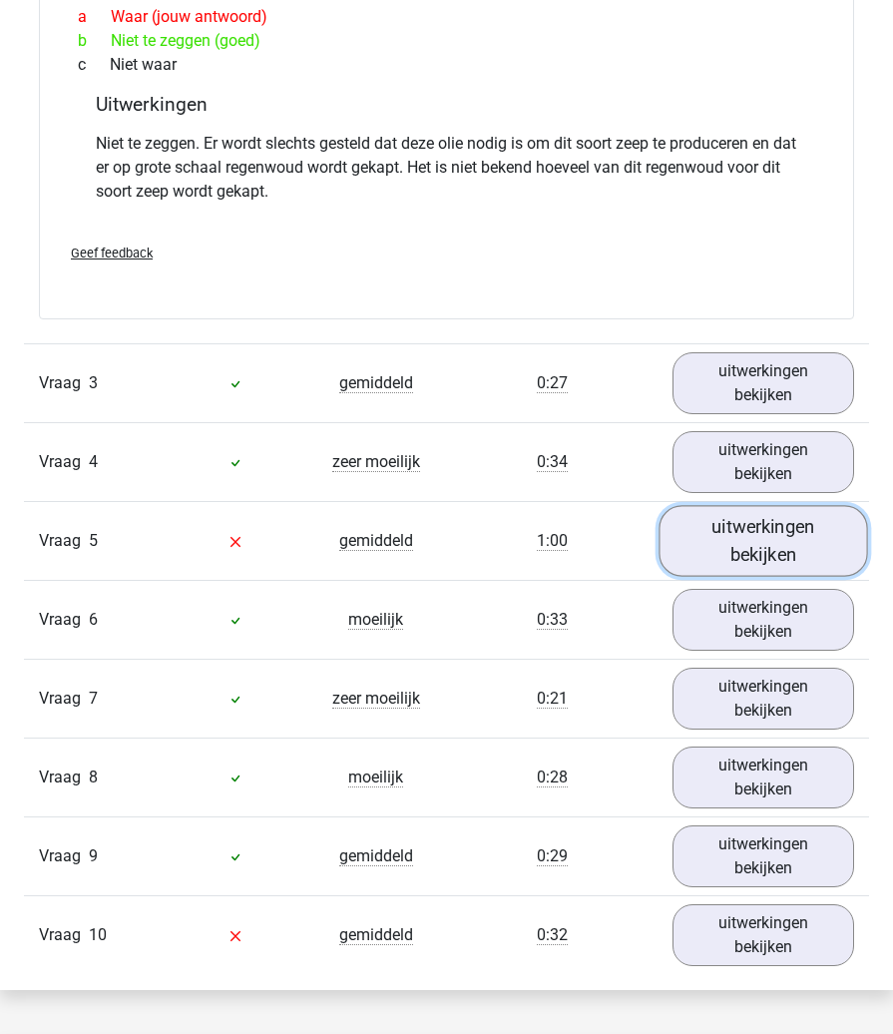
click at [722, 560] on link "uitwerkingen bekijken" at bounding box center [763, 541] width 209 height 71
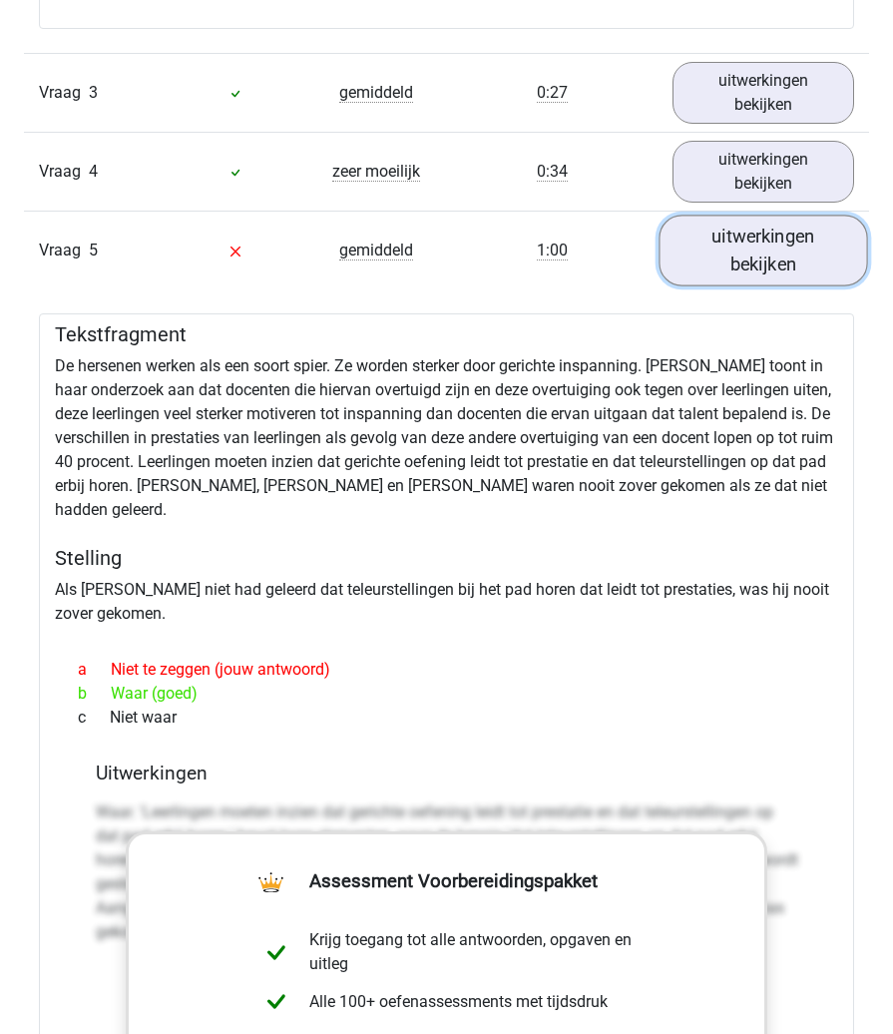
scroll to position [3392, 0]
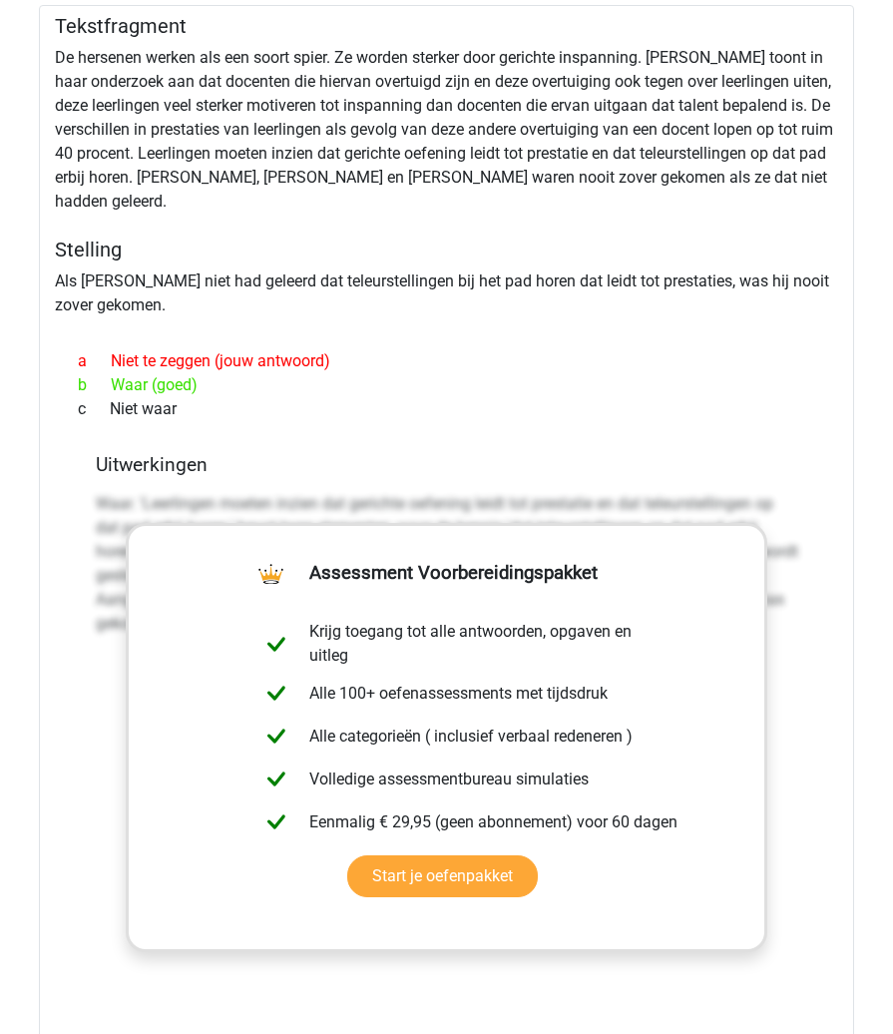
click at [789, 579] on p "Waar. 'Leerlingen moeten inzien dat gerichte oefening leidt tot prestatie en da…" at bounding box center [447, 564] width 702 height 144
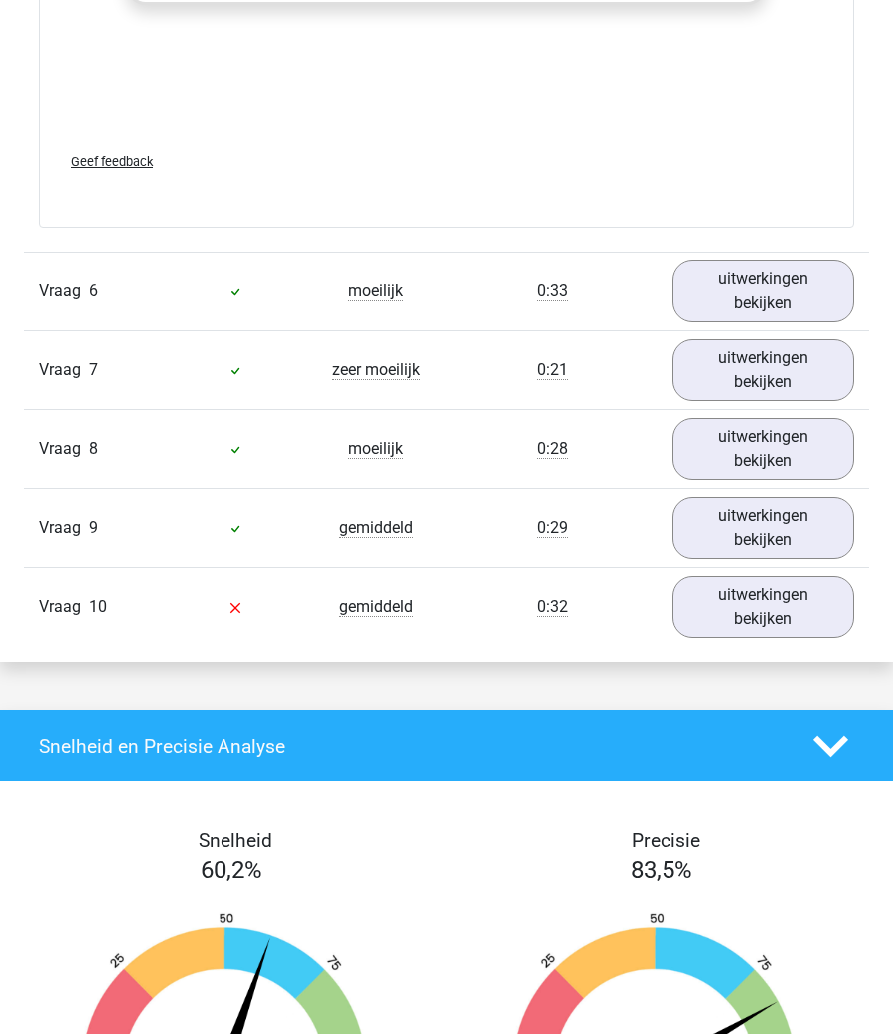
scroll to position [4390, 0]
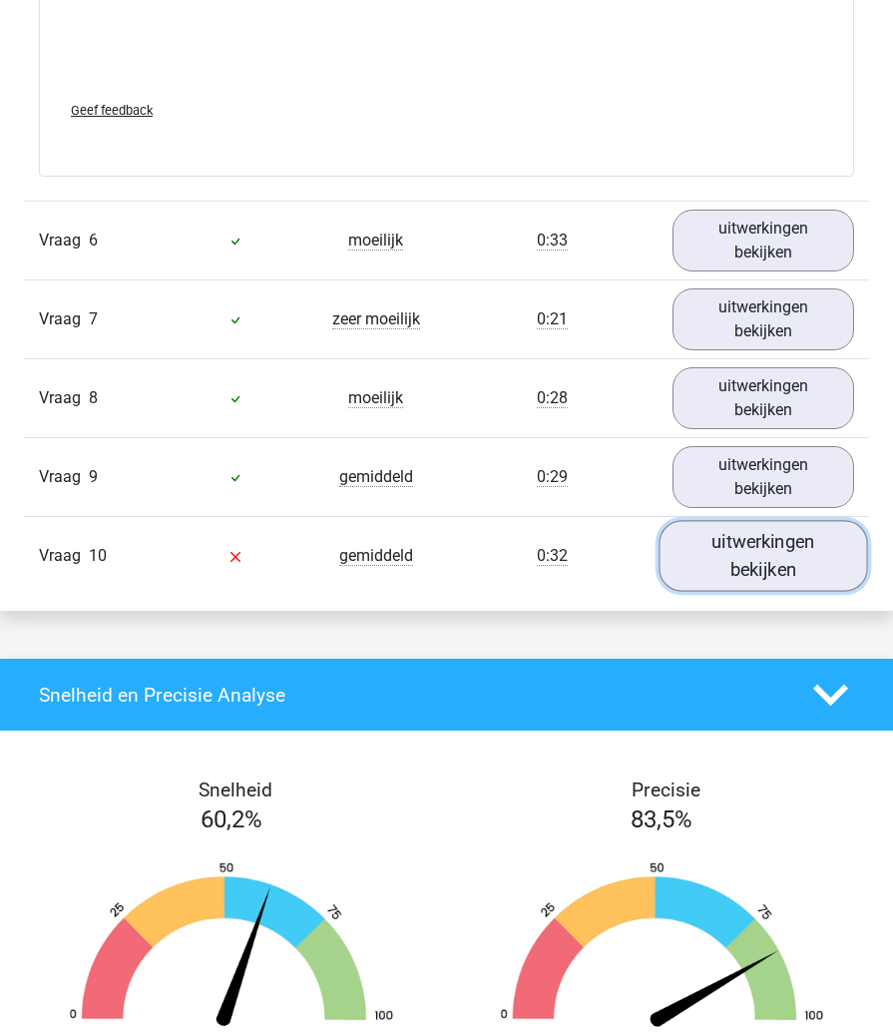
click at [706, 577] on link "uitwerkingen bekijken" at bounding box center [763, 556] width 209 height 71
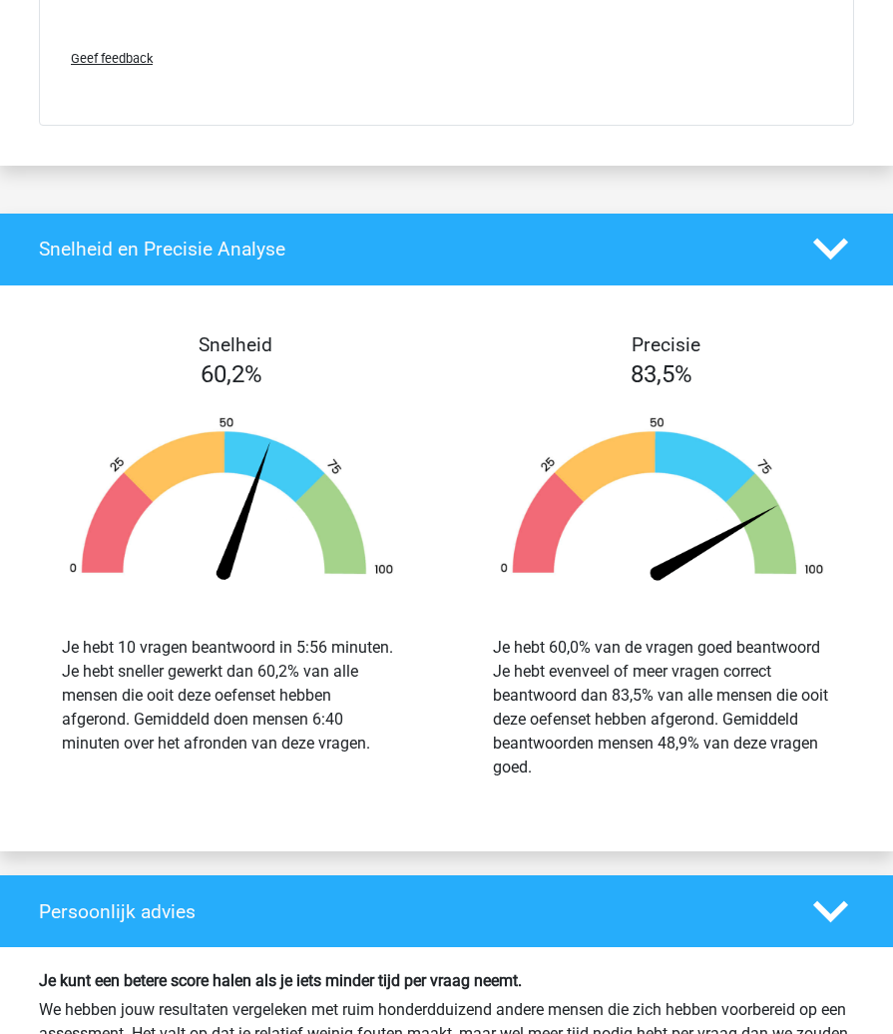
scroll to position [6086, 0]
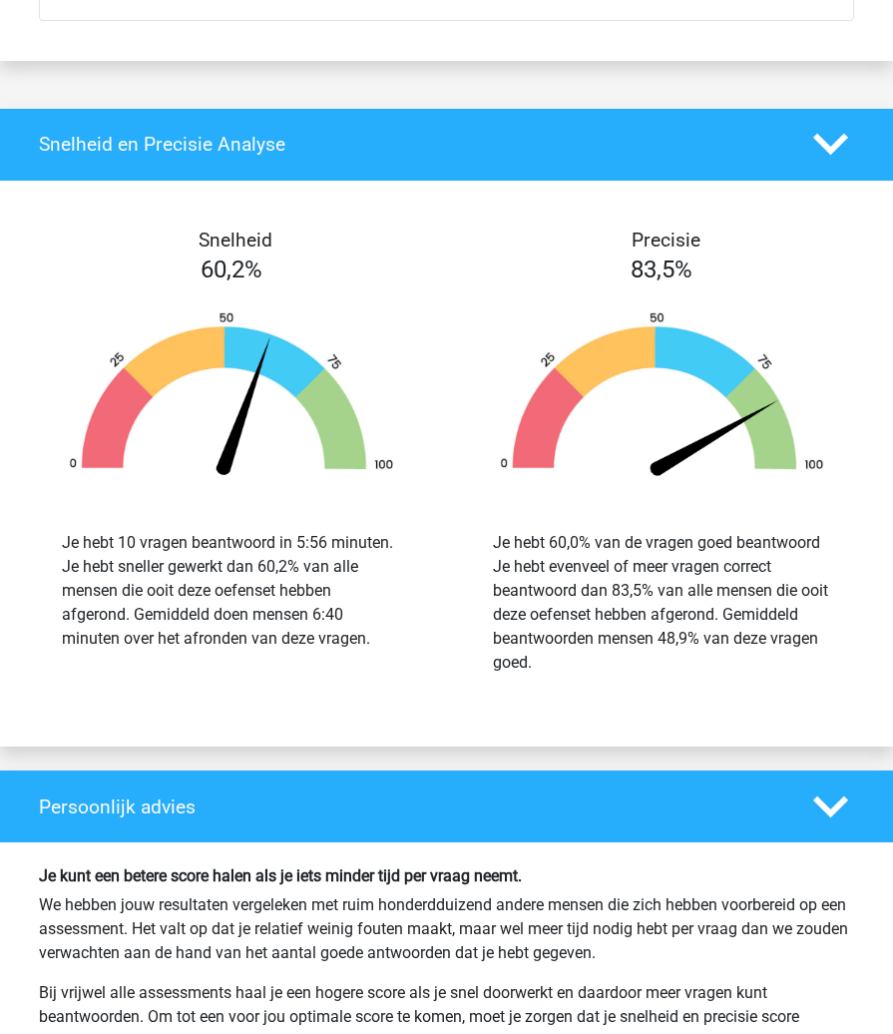
click at [844, 154] on icon at bounding box center [830, 144] width 35 height 35
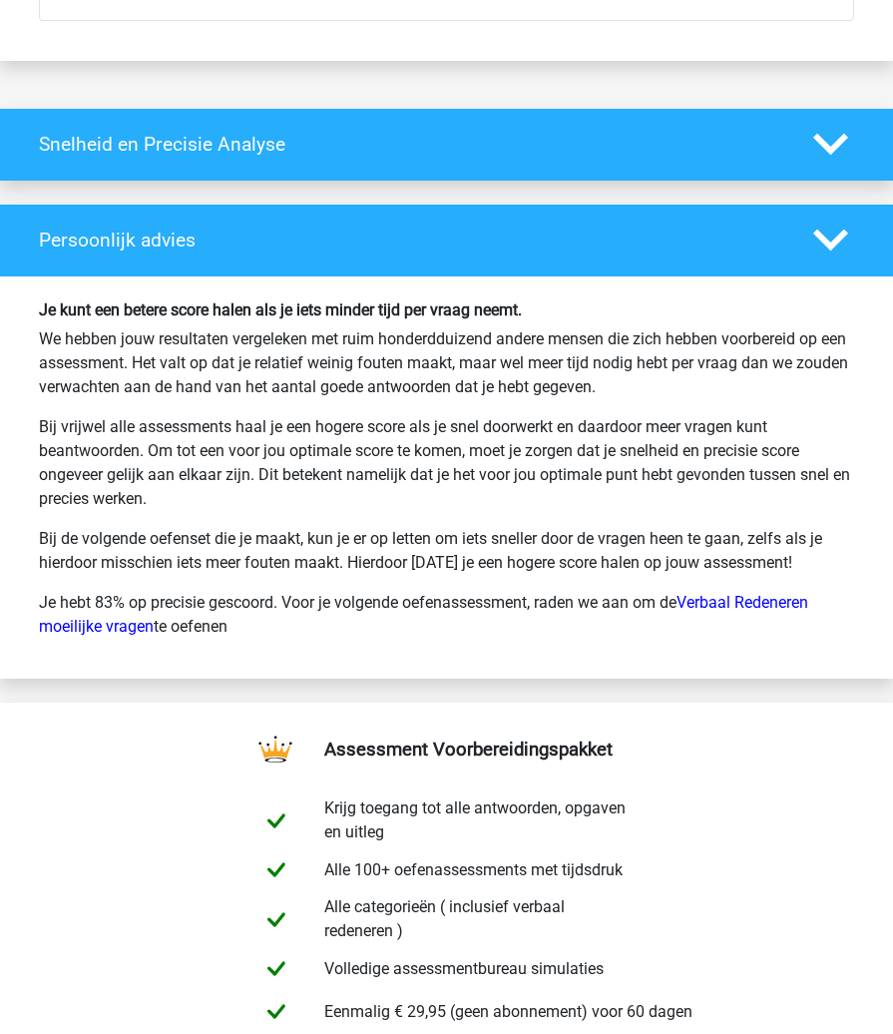
click at [839, 158] on icon at bounding box center [830, 144] width 35 height 35
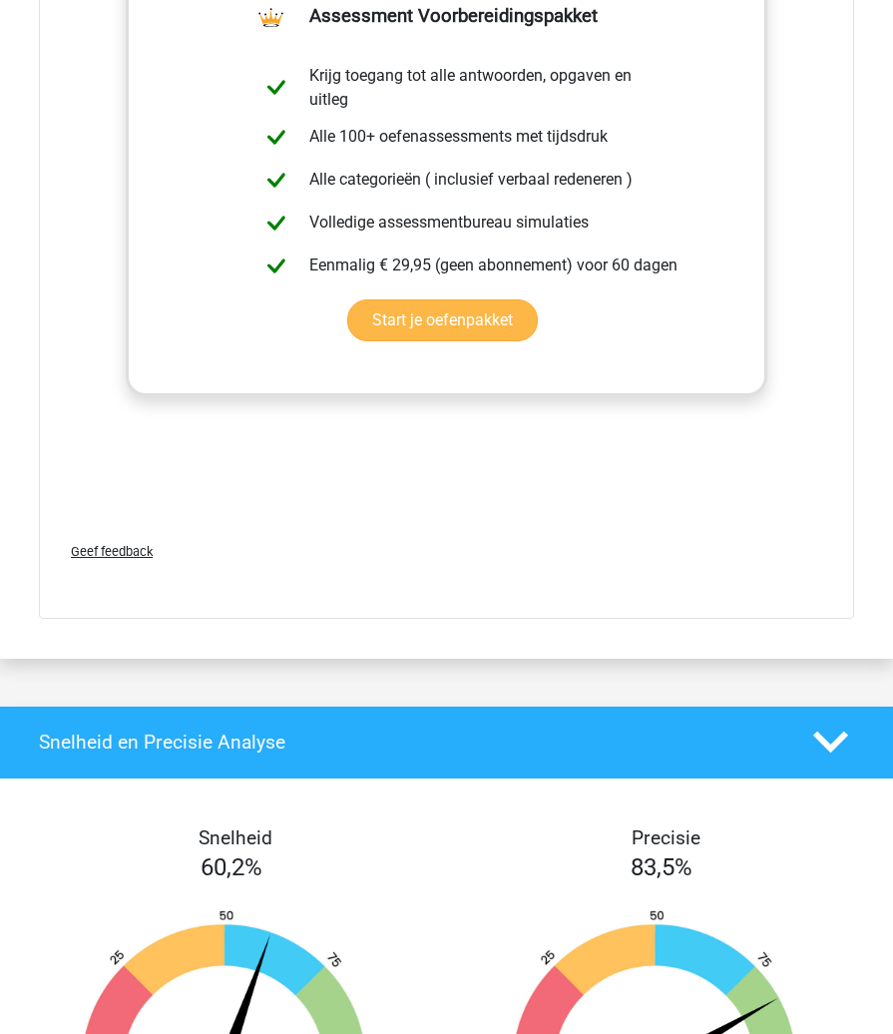
scroll to position [5487, 0]
